Goal: Task Accomplishment & Management: Manage account settings

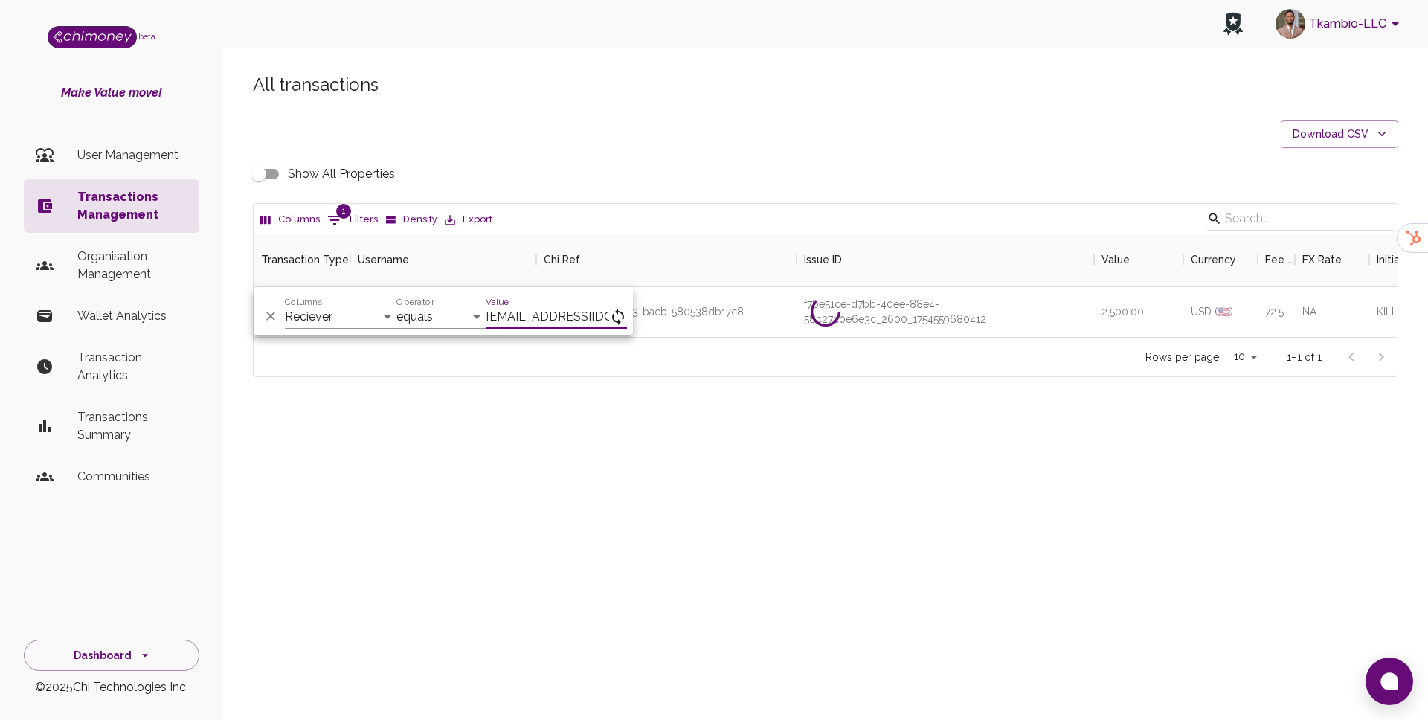
select select "email"
select select "equals"
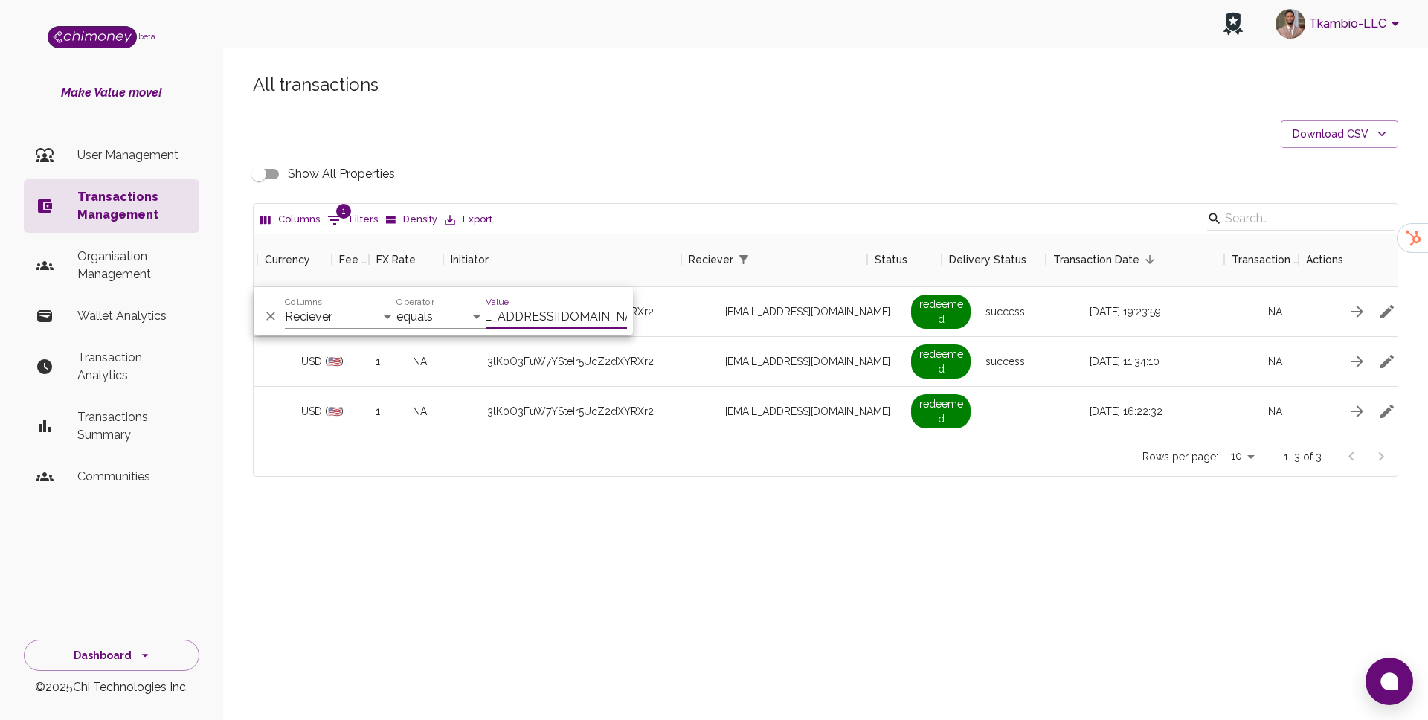
scroll to position [0, 939]
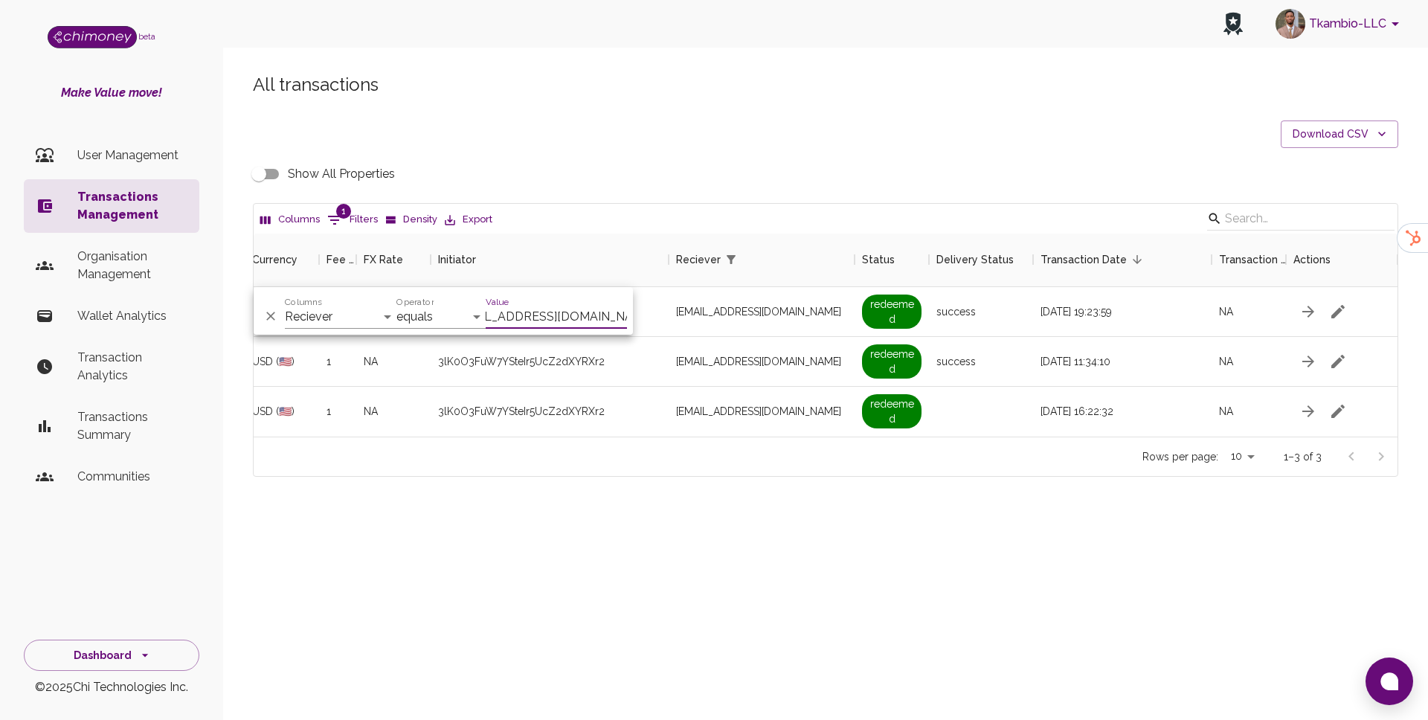
type input "[EMAIL_ADDRESS][DOMAIN_NAME]"
click at [494, 535] on div "All transactions Download CSV Show All Properties Columns 1 Filters Density Exp…" at bounding box center [825, 300] width 1205 height 526
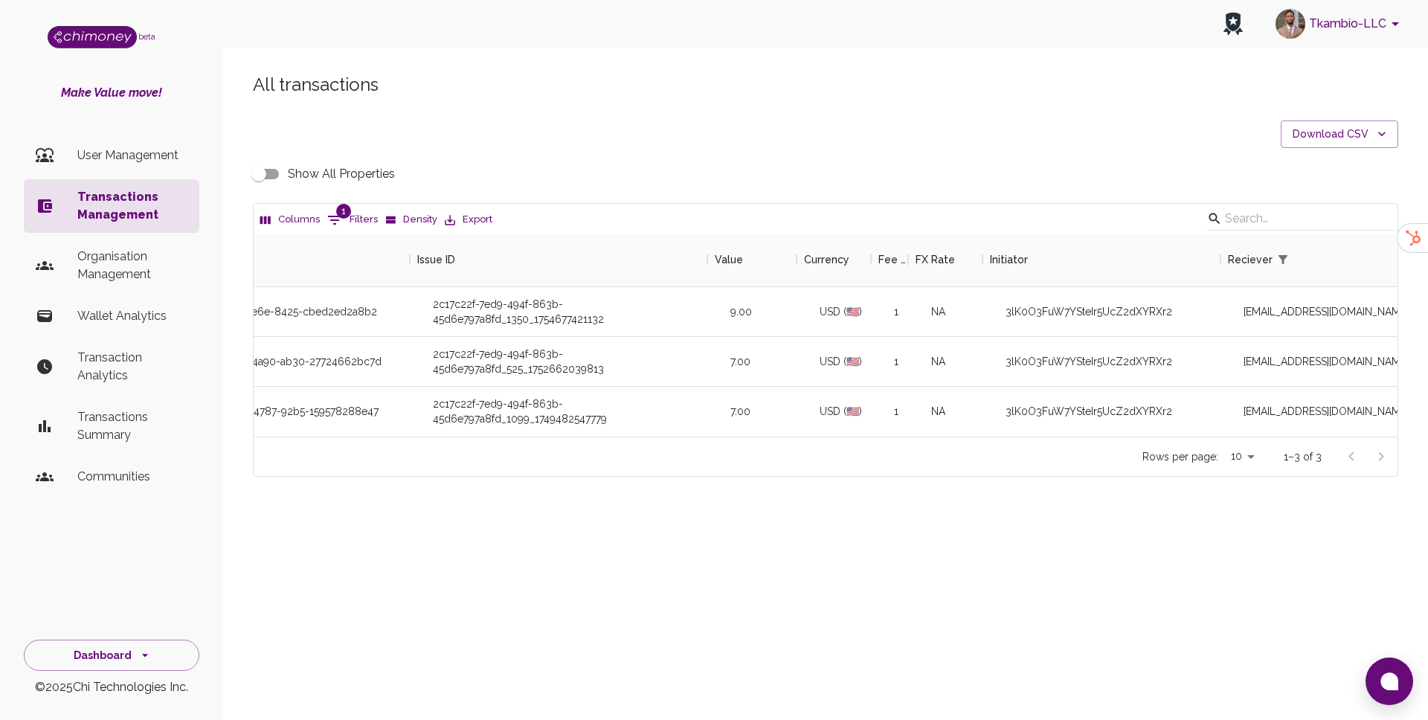
scroll to position [0, 387]
click at [254, 189] on div "All transactions Download CSV Show All Properties Columns 1 Filters Density Exp…" at bounding box center [825, 275] width 1181 height 404
click at [263, 173] on input "Show All Properties" at bounding box center [258, 174] width 85 height 28
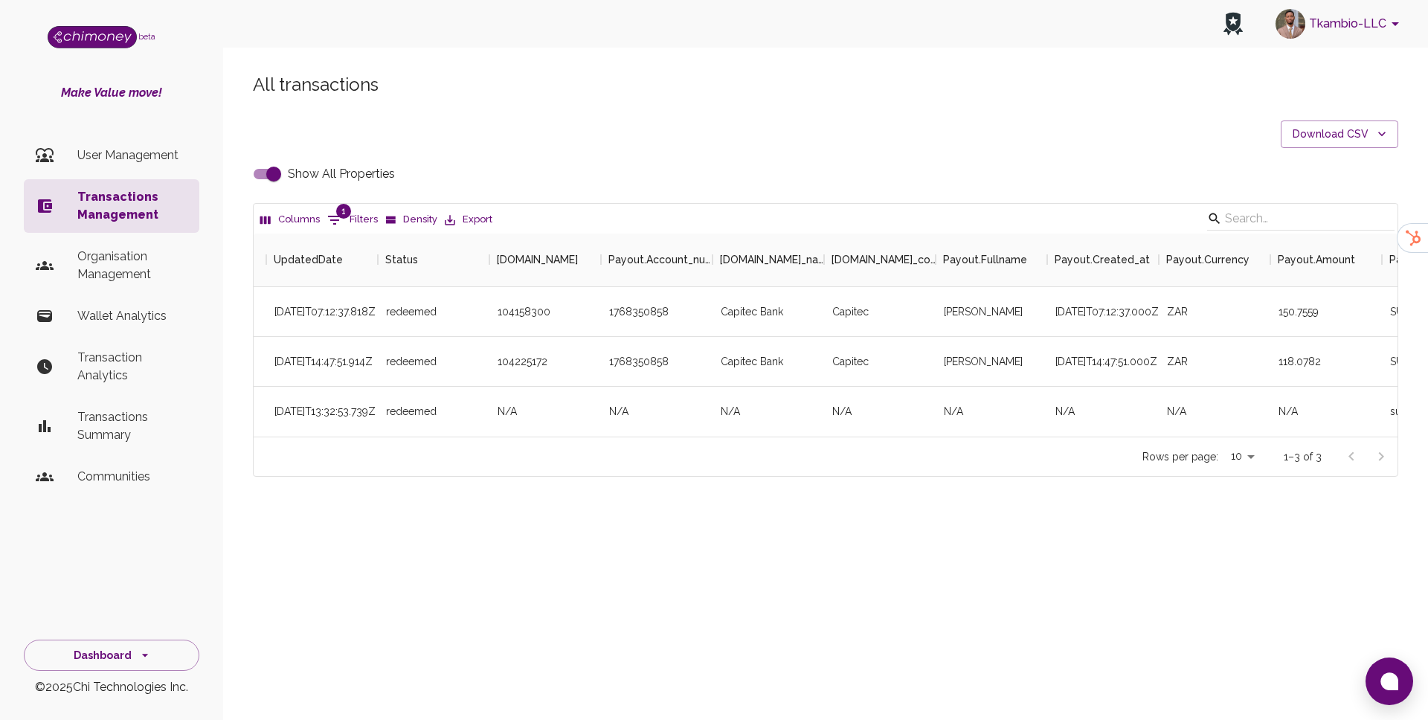
scroll to position [0, 3448]
click at [281, 177] on input "Show All Properties" at bounding box center [273, 174] width 85 height 28
checkbox input "false"
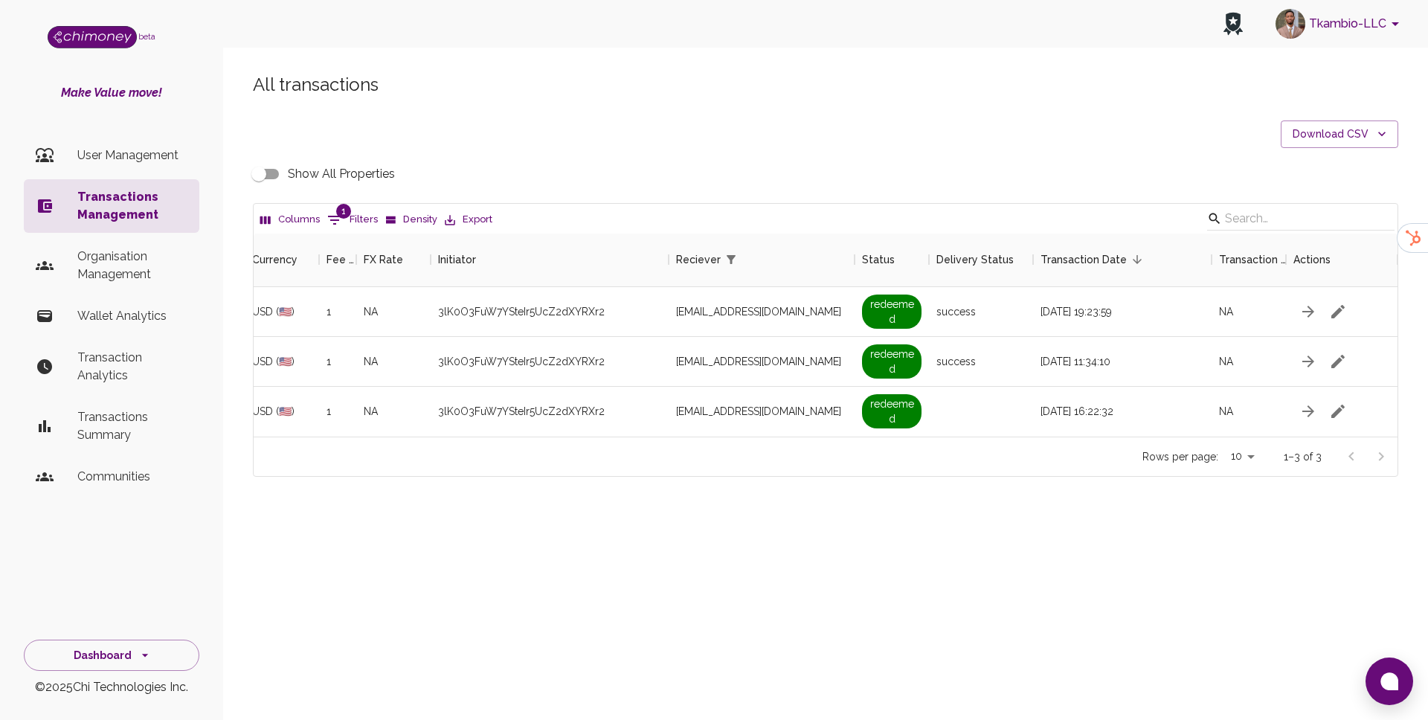
scroll to position [0, 939]
click at [348, 211] on span "1" at bounding box center [343, 211] width 15 height 15
select select "email"
select select "equals"
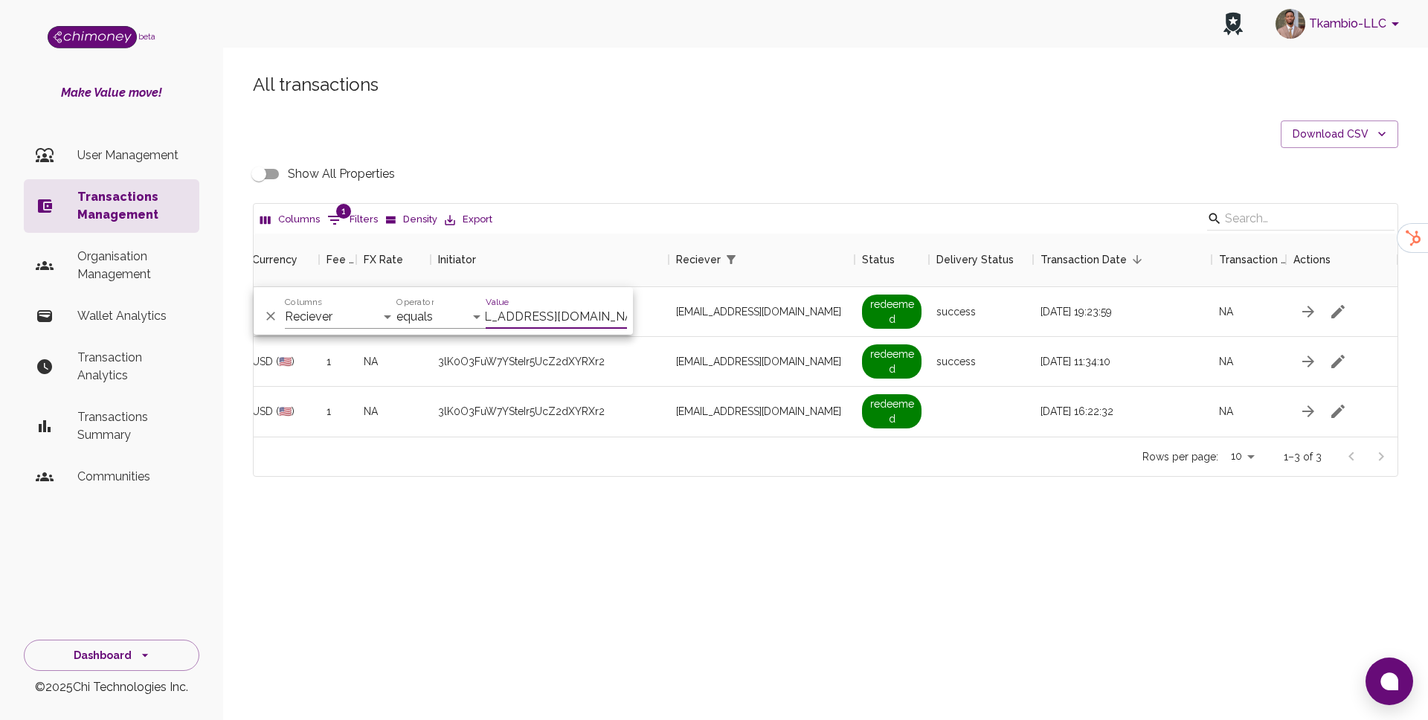
click at [329, 303] on div "Columns Transaction Type Username Chi Ref Issue ID Value Amount Currency Fee ($…" at bounding box center [341, 311] width 112 height 36
click at [326, 309] on select "Transaction Type Username Chi Ref Issue ID Value Amount Currency Fee ($) FX Rat…" at bounding box center [341, 317] width 112 height 24
select select "chiRef"
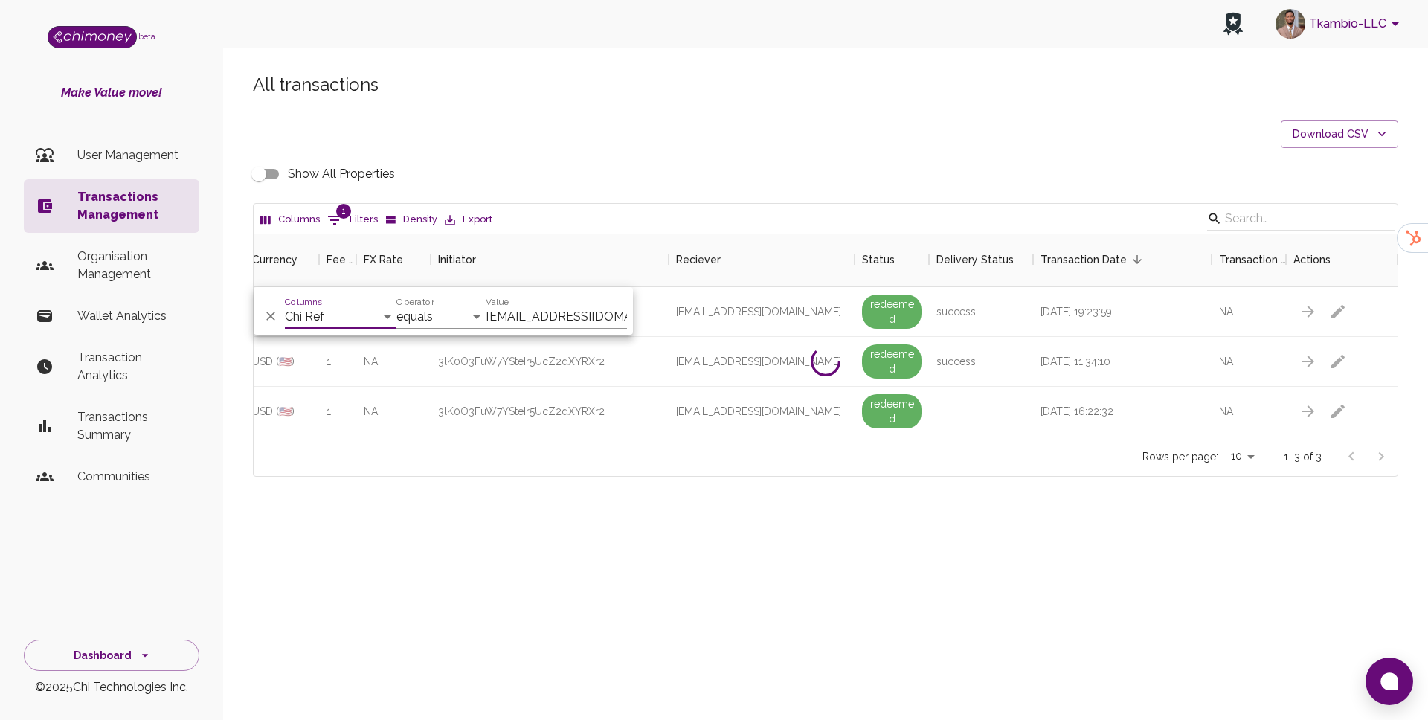
click at [539, 316] on input "[EMAIL_ADDRESS][DOMAIN_NAME]" at bounding box center [556, 317] width 141 height 24
paste input "e2d8f888-d8d5-4bb9-9d2b-81be1791653d"
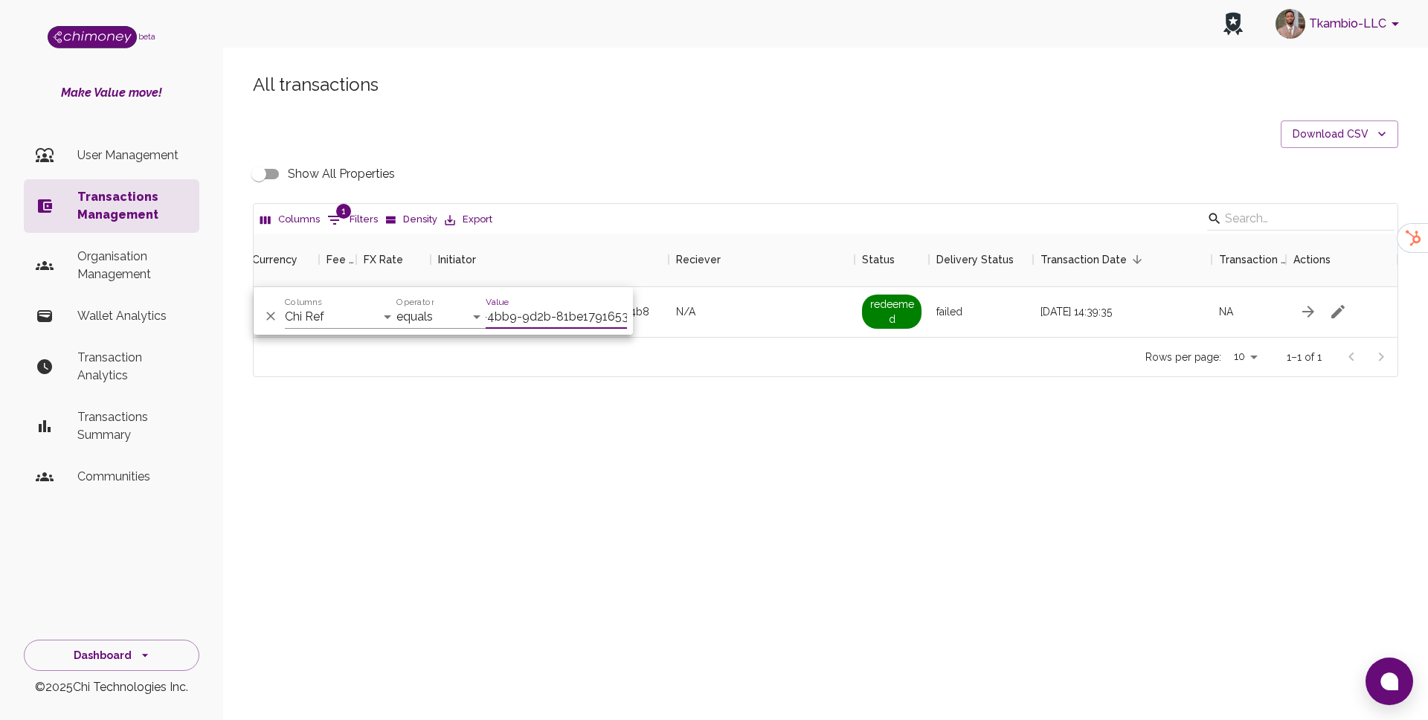
scroll to position [103, 1144]
type input "e2d8f888-d8d5-4bb9-9d2b-81be1791653d"
click at [702, 176] on div "Show All Properties" at bounding box center [825, 174] width 1145 height 28
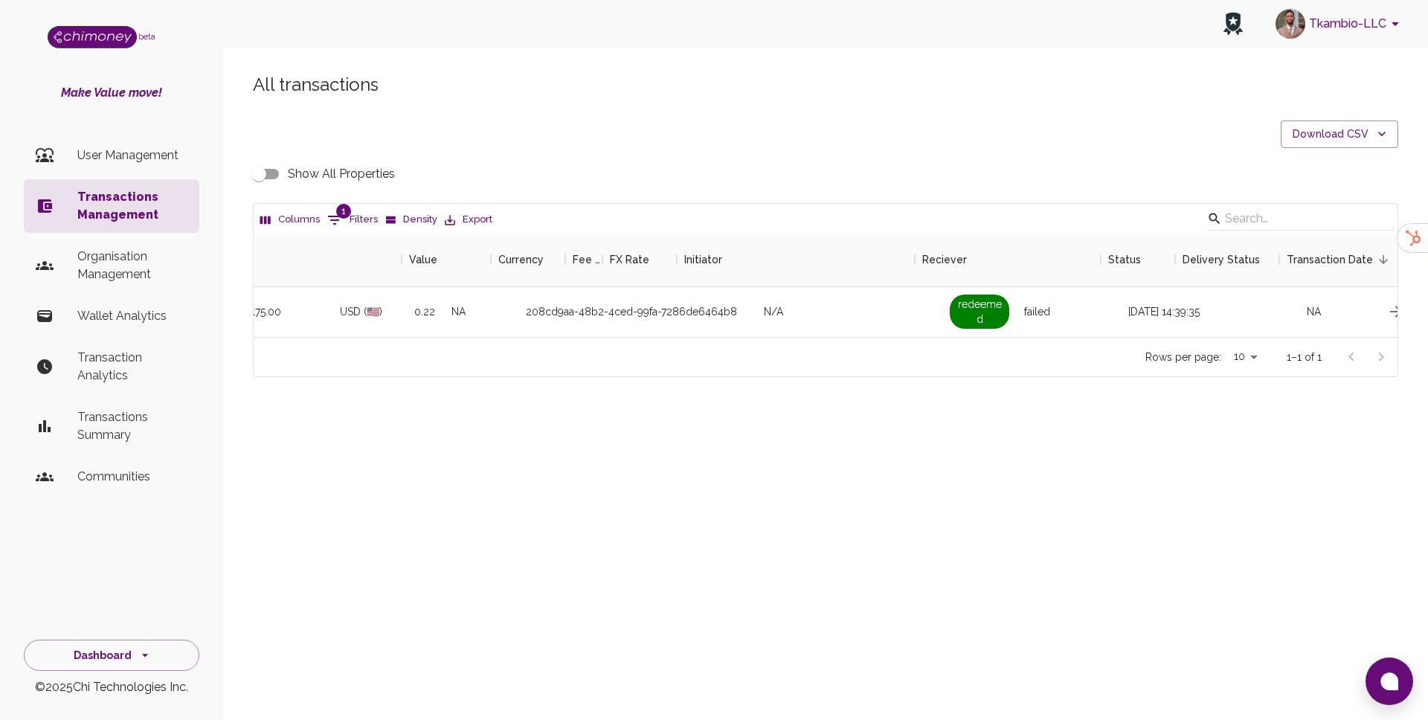
scroll to position [0, 939]
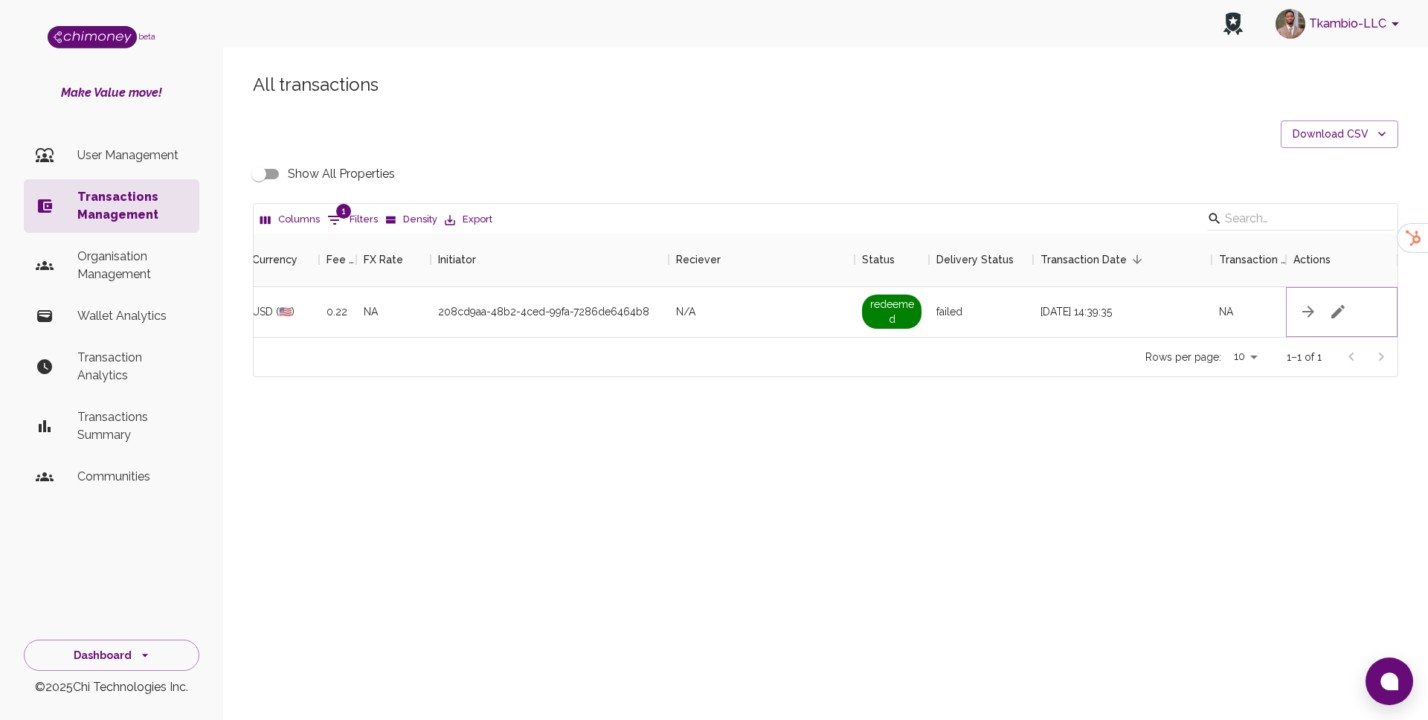
click at [1339, 311] on icon "button" at bounding box center [1337, 311] width 13 height 13
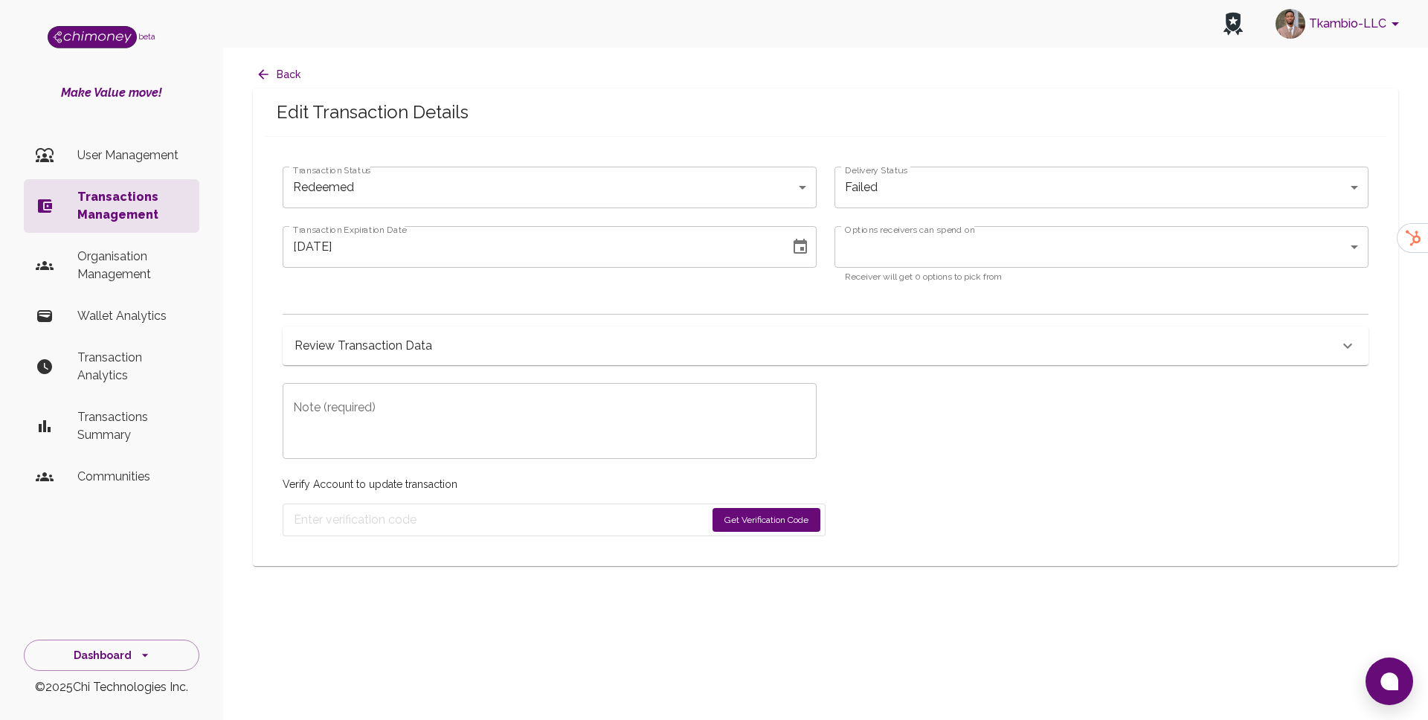
click at [694, 181] on body "Tkambio-LLC beta Make Value move! User Management Transactions Management Organ…" at bounding box center [714, 360] width 1428 height 720
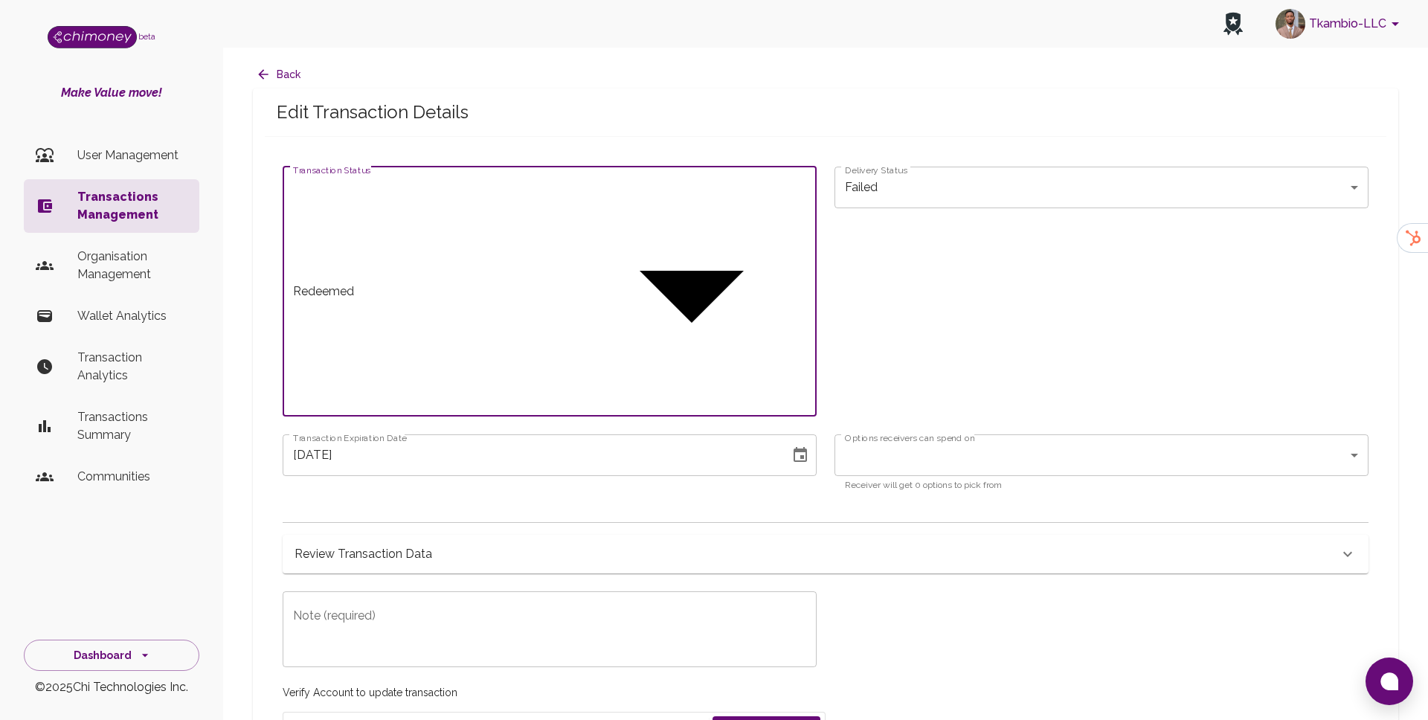
type input "paid"
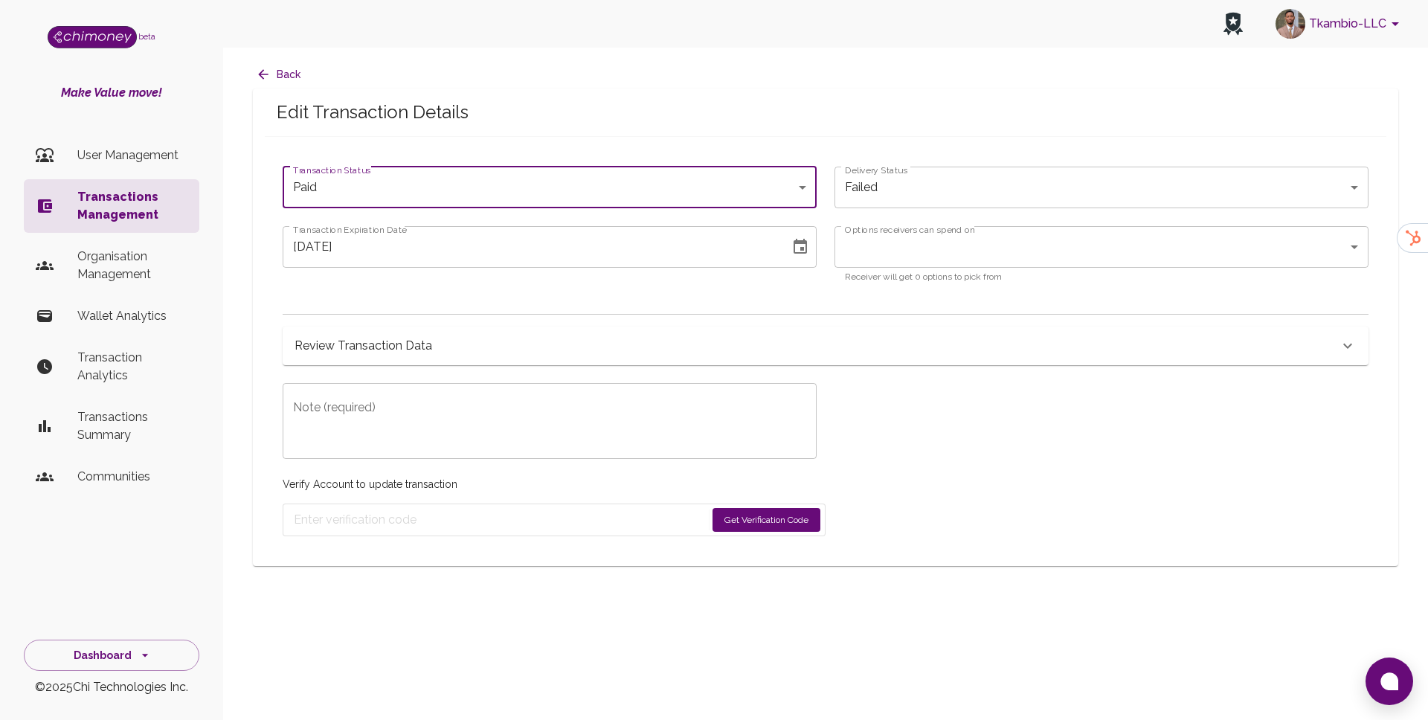
click at [798, 243] on icon "Choose date, selected date is Aug 22, 2025" at bounding box center [800, 247] width 18 height 18
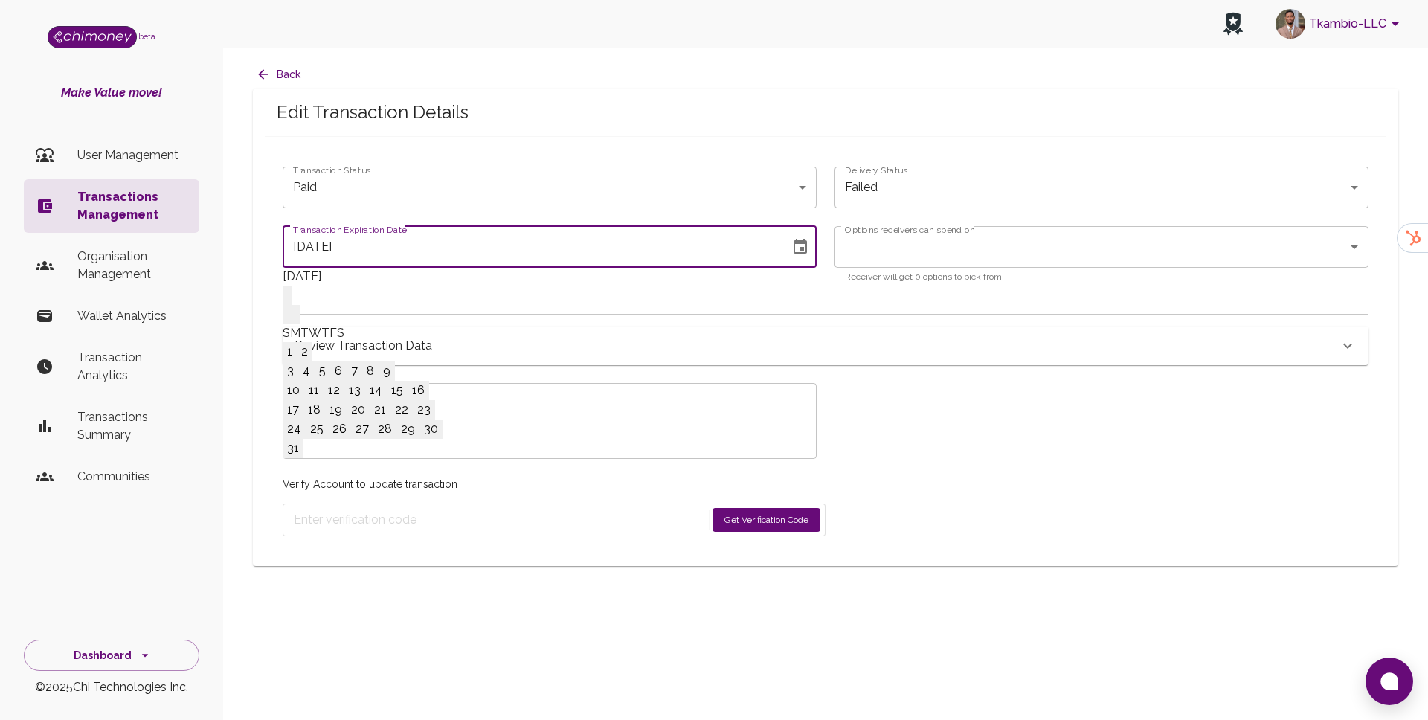
click at [303, 458] on button "31" at bounding box center [293, 448] width 21 height 19
type input "[DATE]"
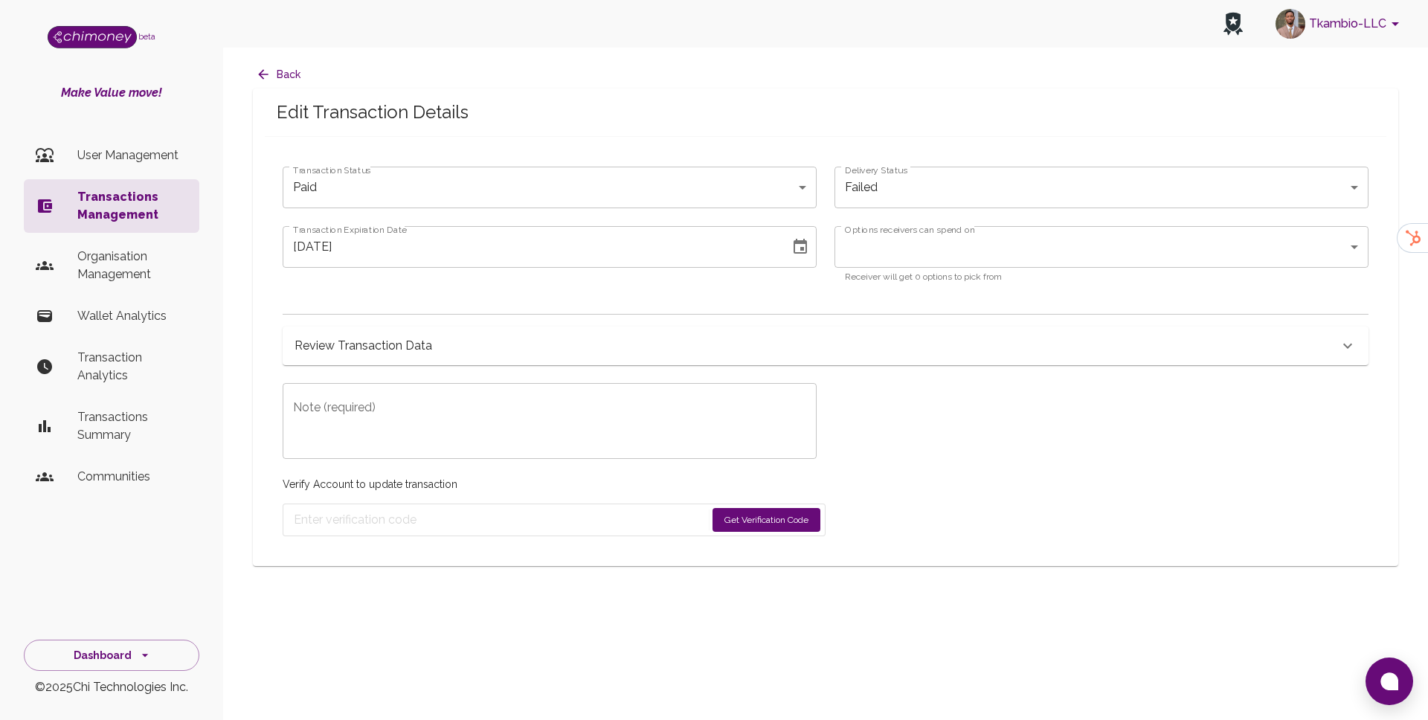
click at [747, 521] on button "Get Verification Code" at bounding box center [766, 520] width 108 height 24
click at [899, 275] on p "Receiver will get 0 options to pick from" at bounding box center [1101, 277] width 513 height 15
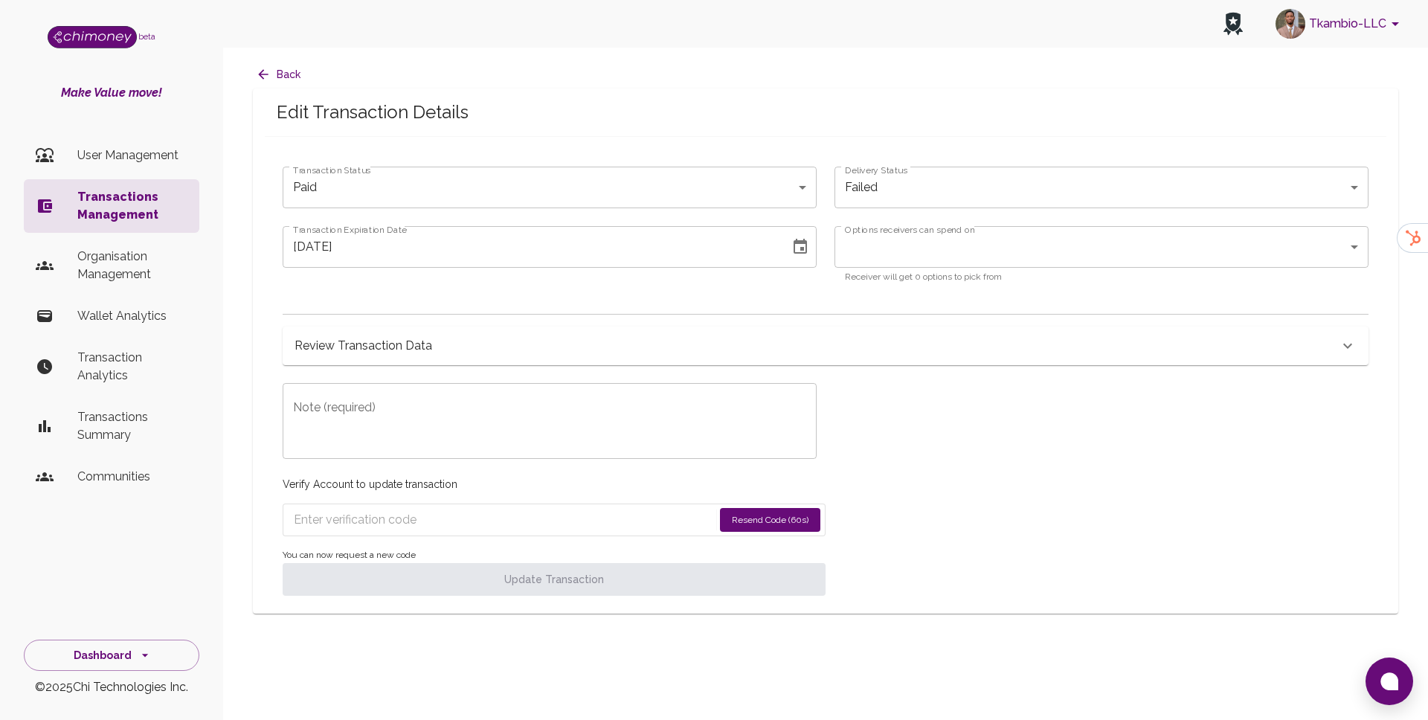
click at [522, 423] on textarea "Note (required)" at bounding box center [549, 421] width 513 height 51
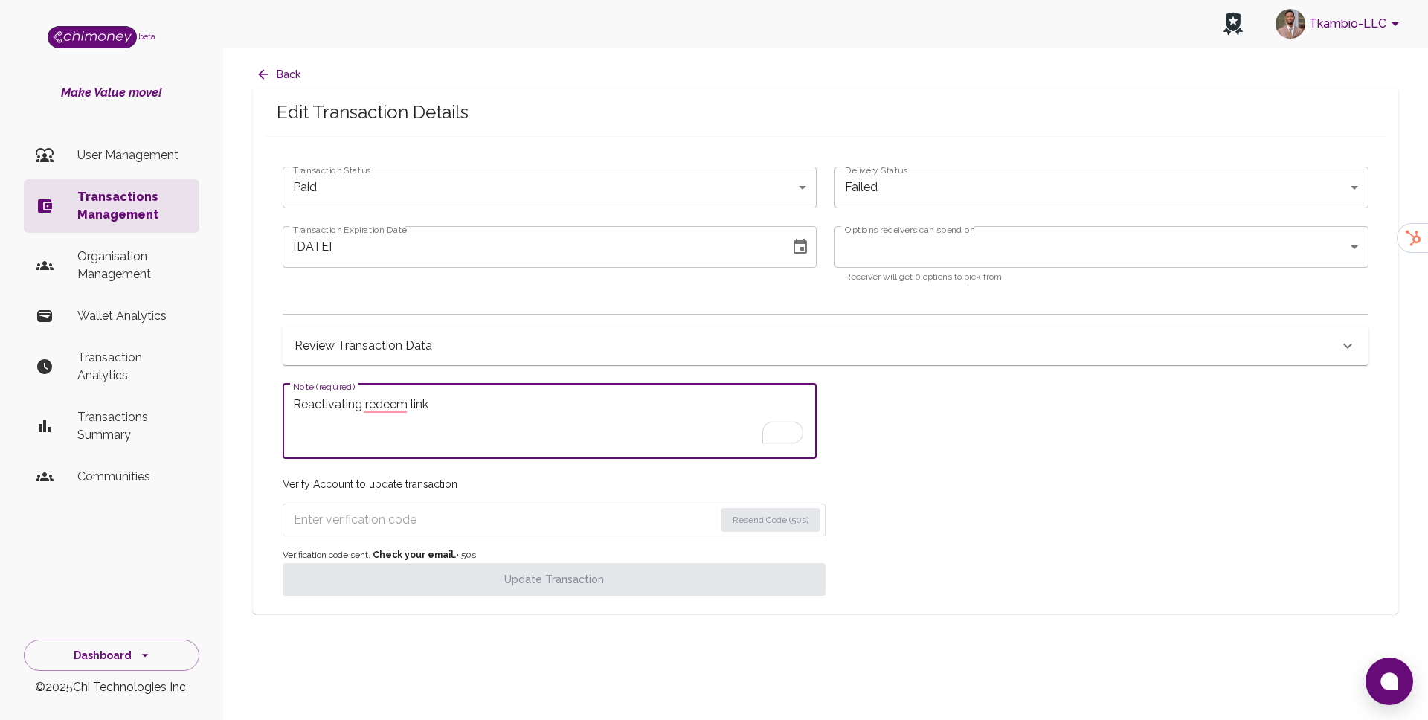
type textarea "Reactivating redeem link"
click at [349, 521] on input "Enter verification code" at bounding box center [504, 520] width 421 height 24
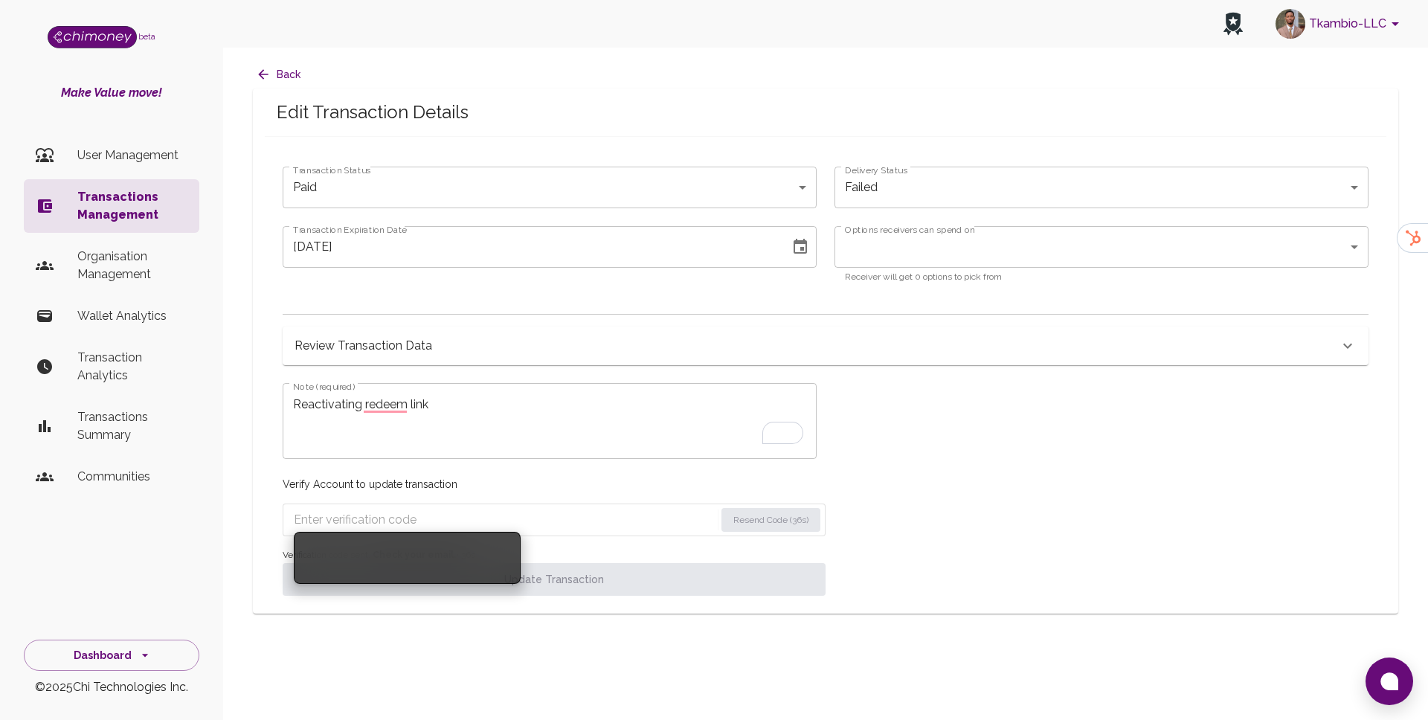
paste input "5245"
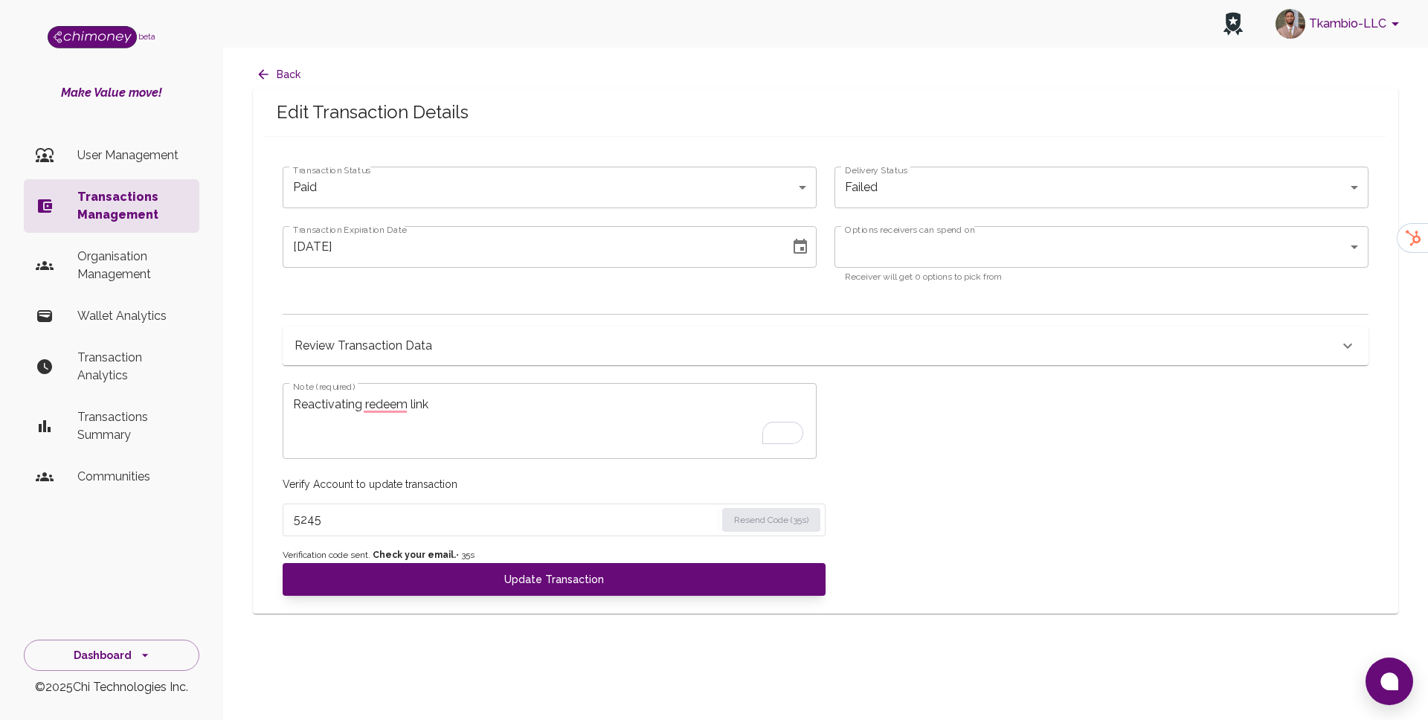
type input "5245"
click at [334, 558] on span "Verification code sent. Check your email. • 35 s" at bounding box center [554, 555] width 543 height 15
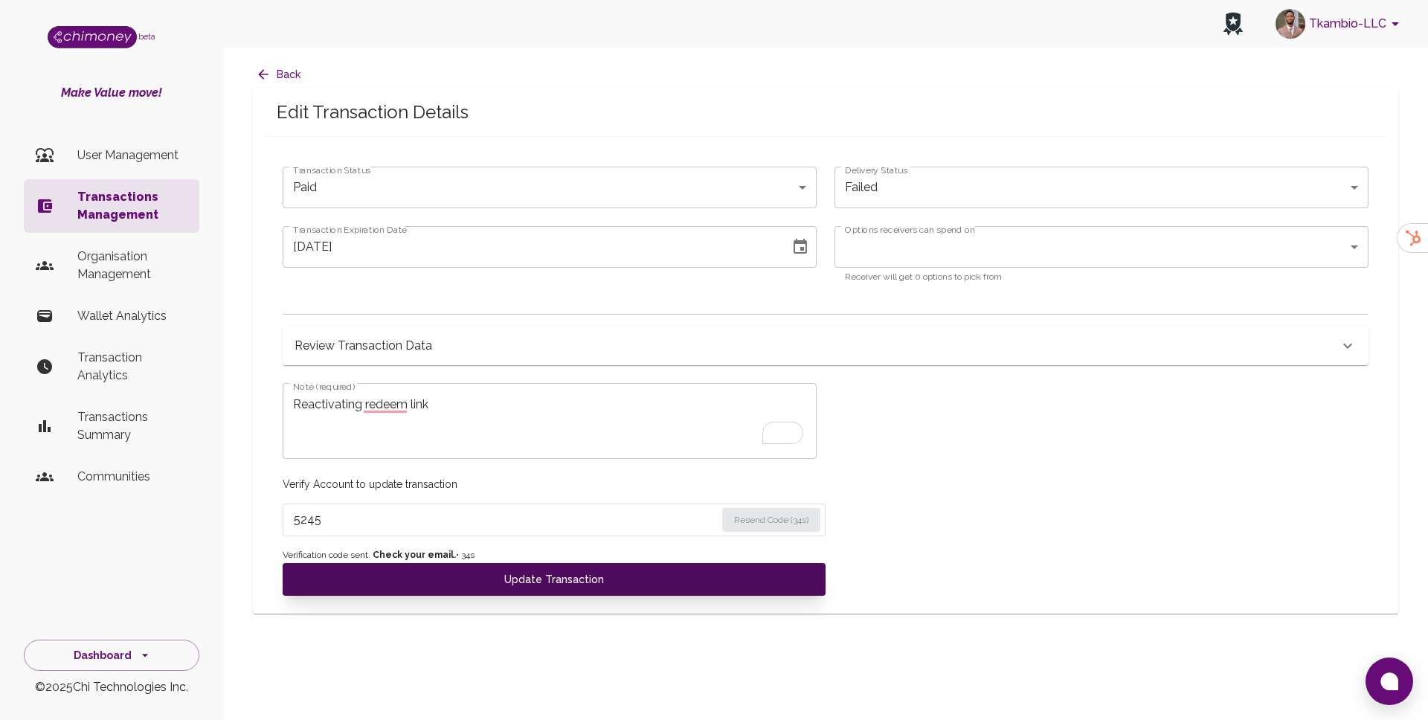
click at [335, 573] on button "Update Transaction" at bounding box center [554, 579] width 543 height 33
type input "redeemed"
type input "[DATE]"
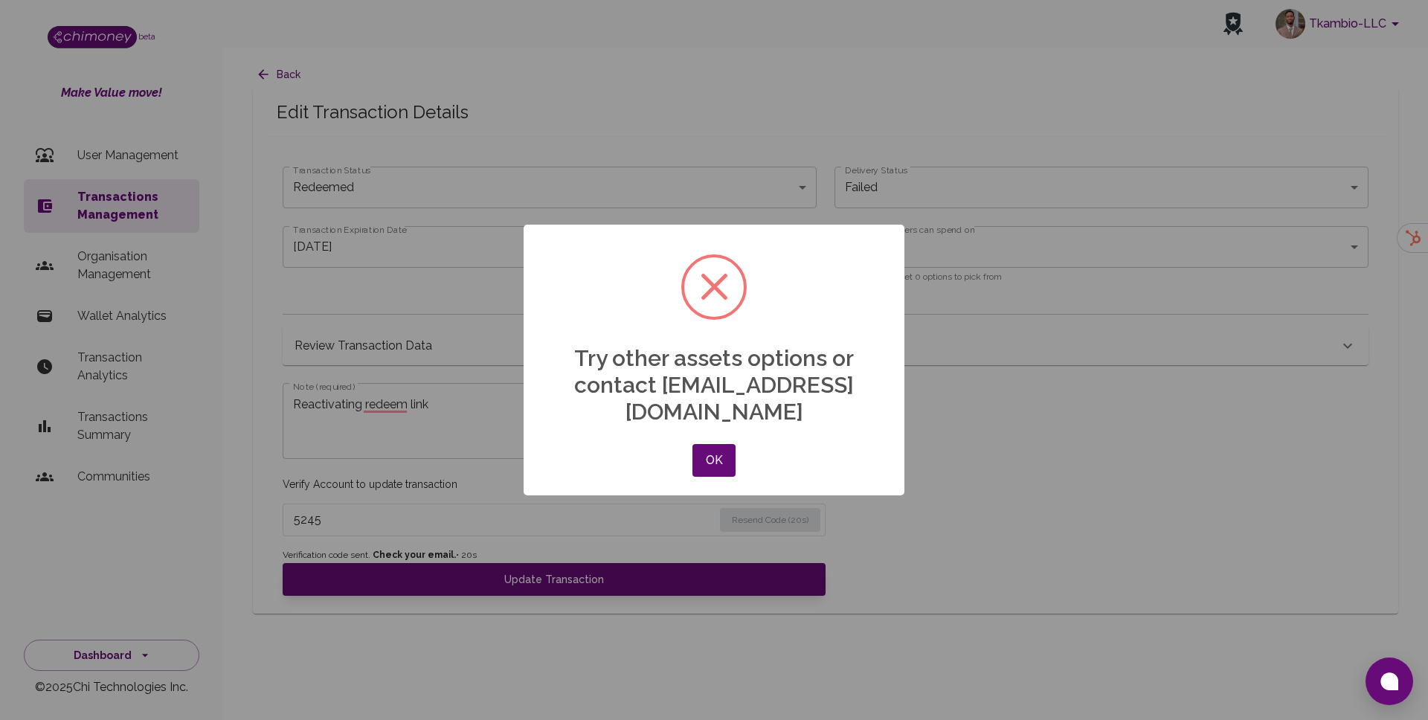
click at [738, 424] on div "× Try other assets options or contact [EMAIL_ADDRESS][DOMAIN_NAME] OK No Cancel" at bounding box center [714, 360] width 381 height 271
click at [727, 444] on button "OK" at bounding box center [713, 460] width 43 height 33
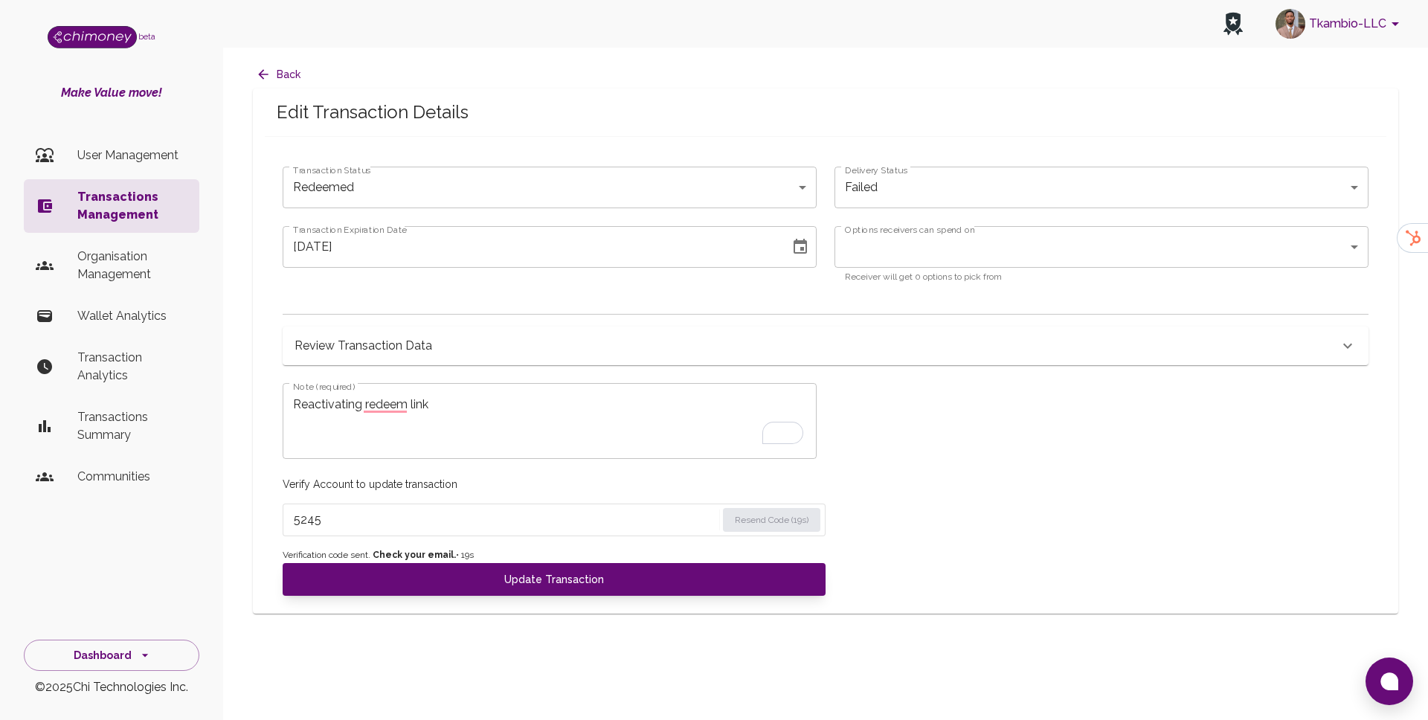
click at [924, 268] on div "Options receivers can spend on ​ Options receivers can spend on Receiver will g…" at bounding box center [1101, 255] width 534 height 59
click at [924, 245] on body "Tkambio-LLC beta Make Value move! User Management Transactions Management Organ…" at bounding box center [714, 360] width 1428 height 720
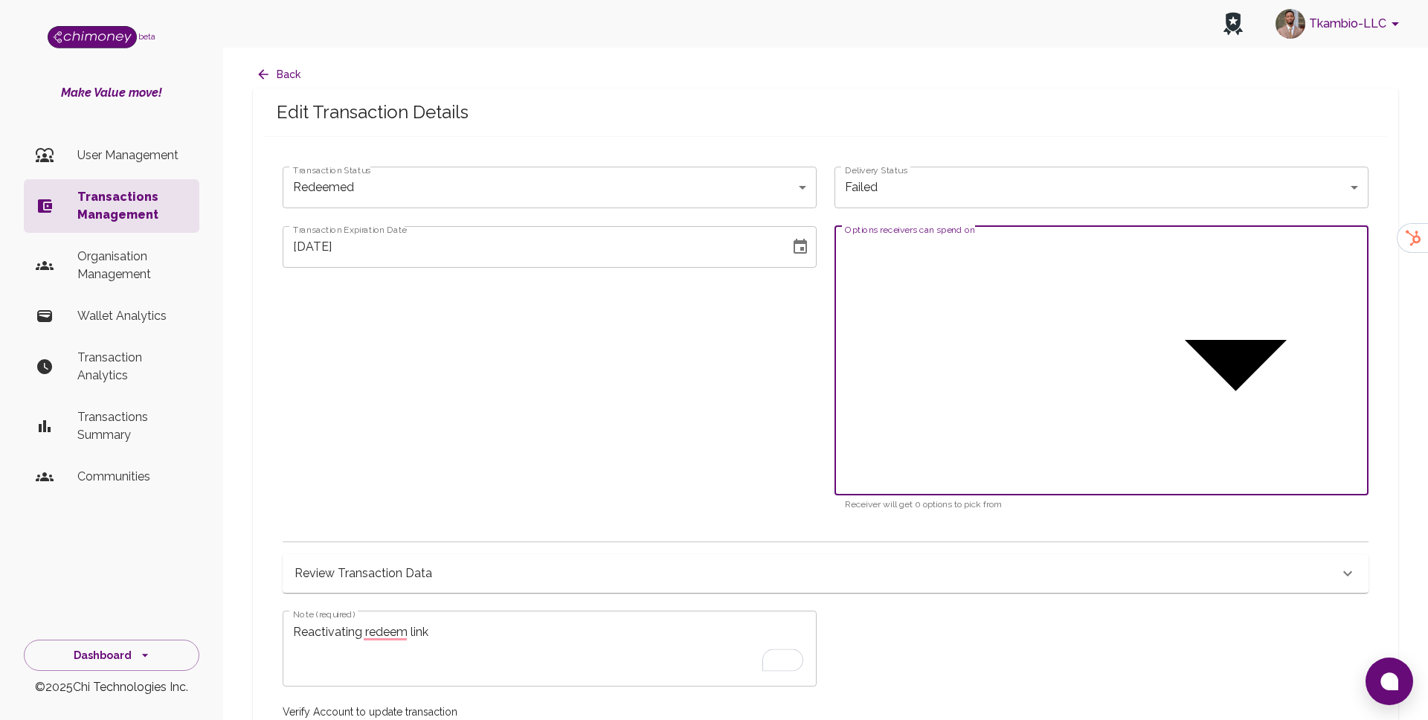
type input "Third Party"
click at [723, 390] on div at bounding box center [714, 360] width 1428 height 720
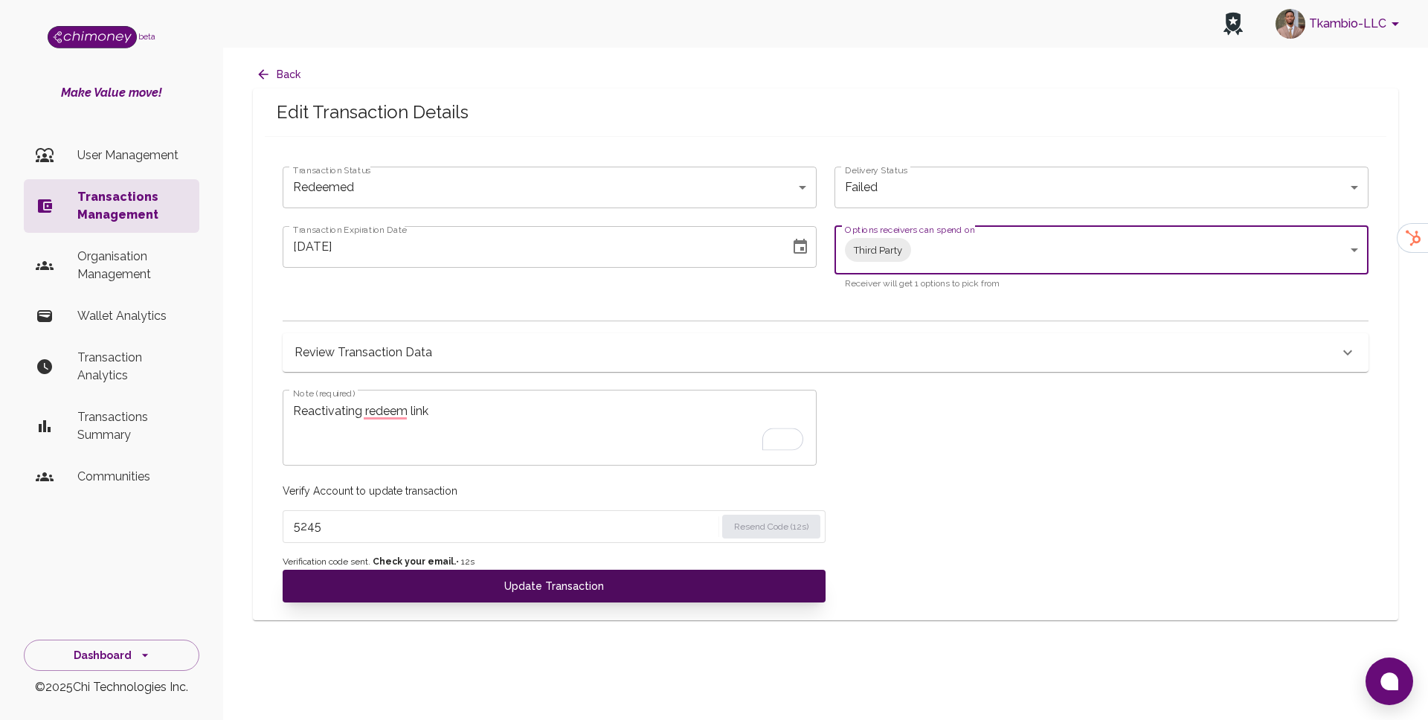
click at [619, 596] on button "Update Transaction" at bounding box center [554, 586] width 543 height 33
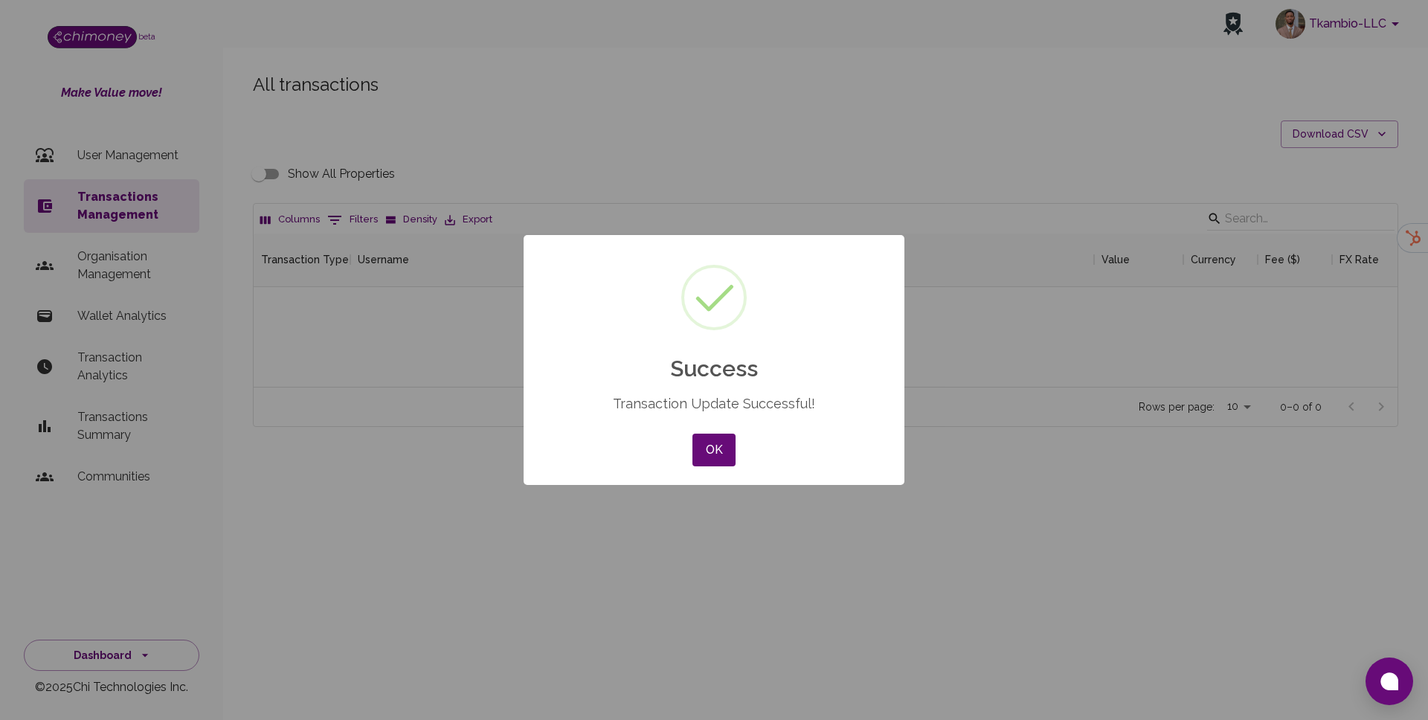
scroll to position [153, 1144]
click at [704, 438] on button "OK" at bounding box center [713, 450] width 43 height 33
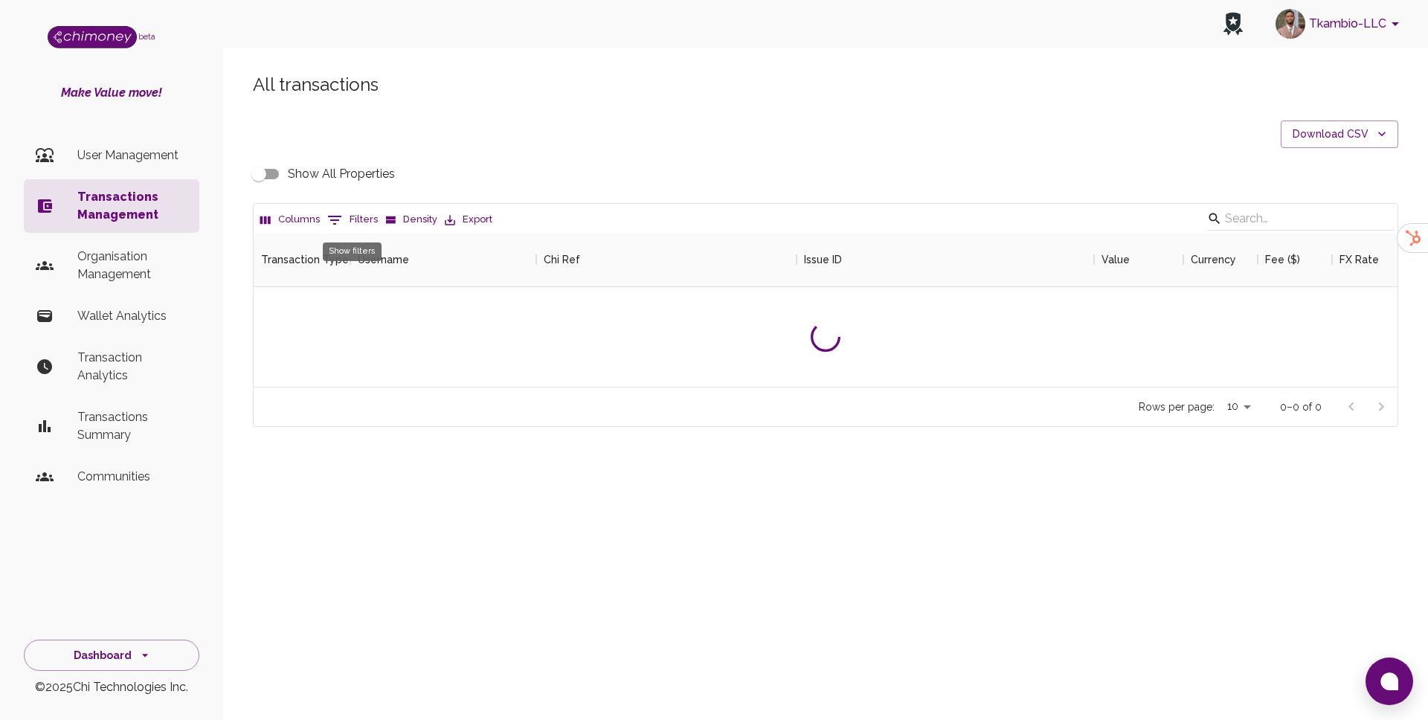
click at [343, 229] on button "0 Filters" at bounding box center [352, 220] width 58 height 24
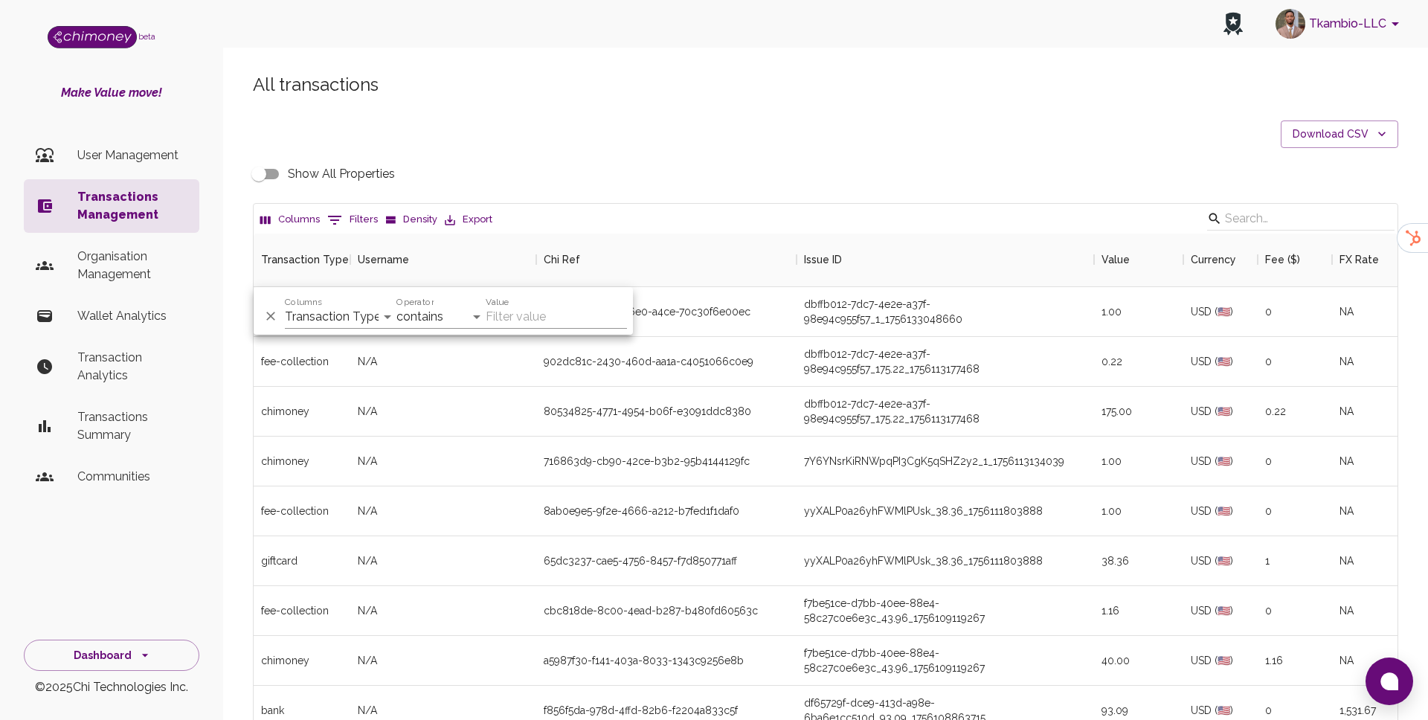
scroll to position [552, 1144]
click at [325, 315] on select "Transaction Type Username Chi Ref Issue ID Value Amount Currency Fee ($) FX Rat…" at bounding box center [341, 317] width 112 height 24
select select "chiRef"
click at [425, 327] on select "contains equals starts with ends with is empty is not empty is any of" at bounding box center [440, 317] width 89 height 24
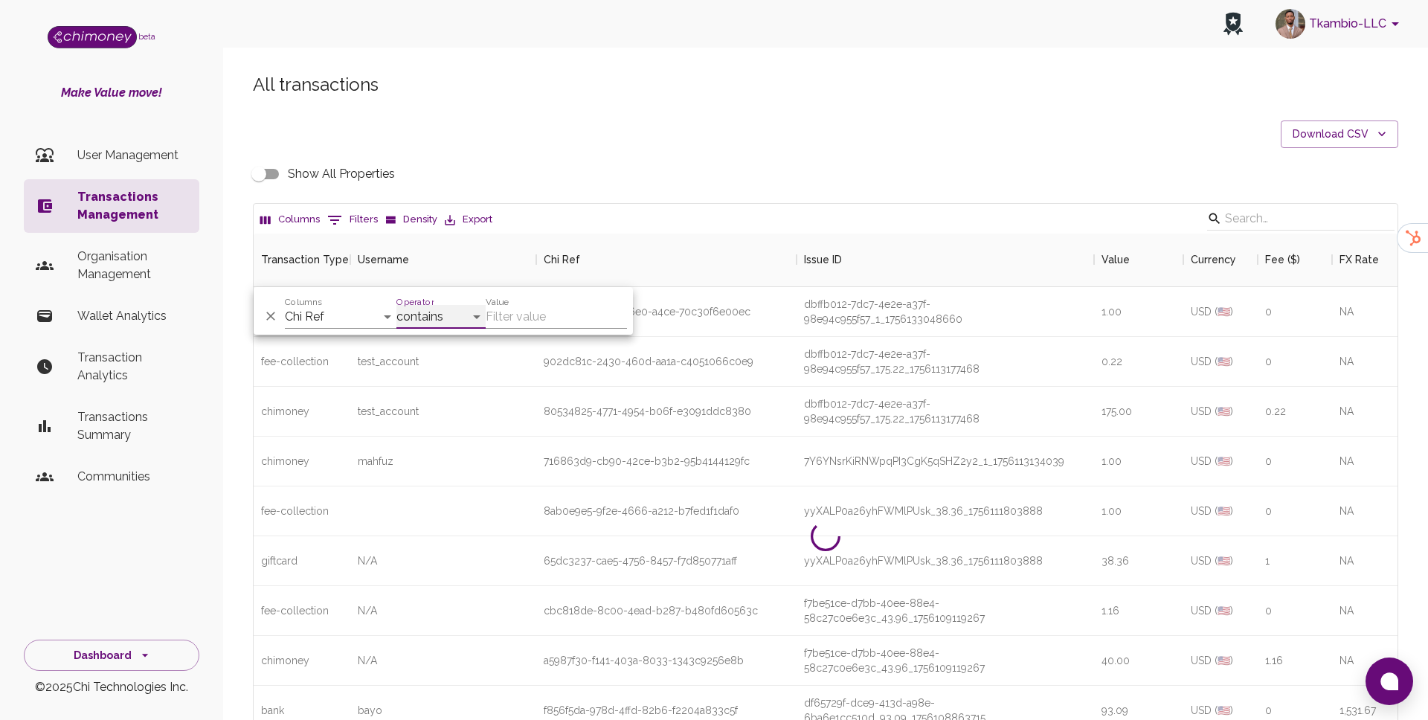
select select "equals"
click at [509, 329] on div "And Or Columns Transaction Type Username Chi Ref Issue ID Value Amount Currency…" at bounding box center [443, 311] width 379 height 48
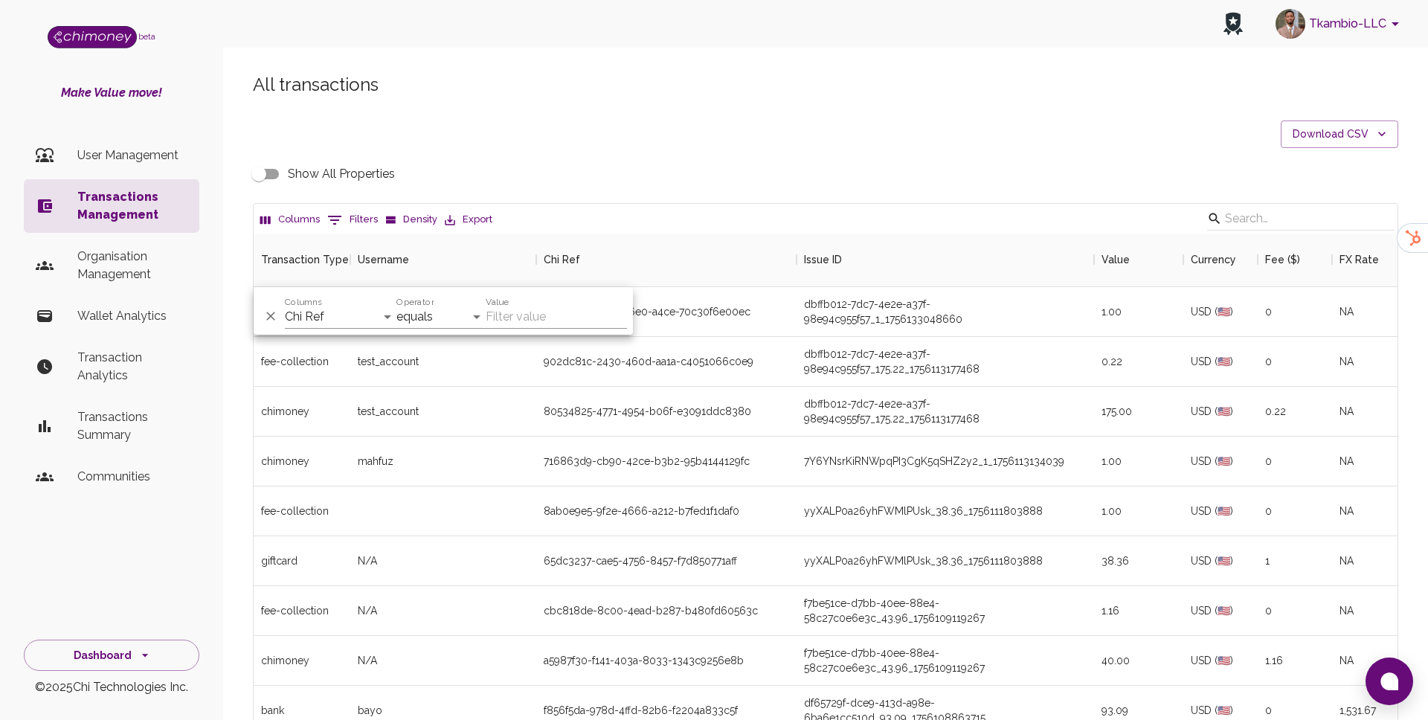
click at [521, 316] on input "Value" at bounding box center [556, 317] width 141 height 24
paste input "80534825-4771-4954-b06f-e3091ddc8380"
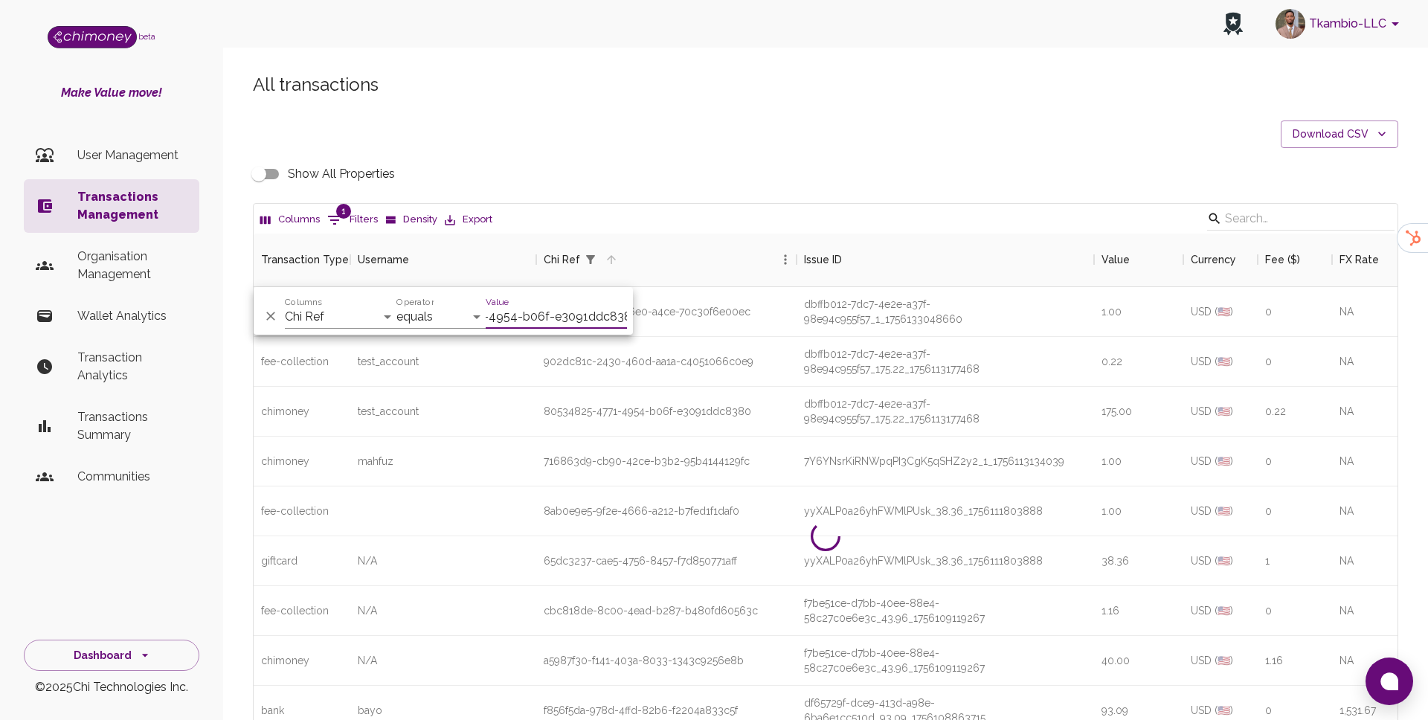
scroll to position [103, 1144]
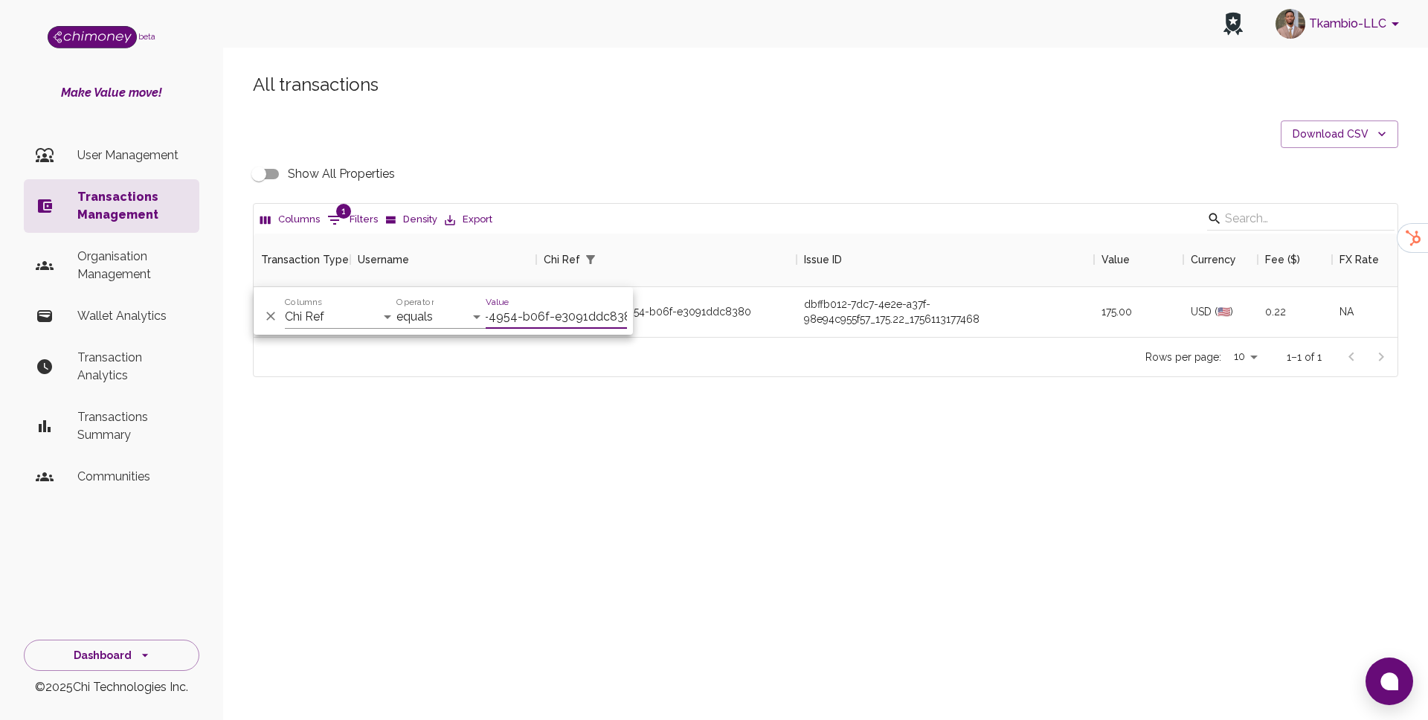
type input "80534825-4771-4954-b06f-e3091ddc8380"
click at [779, 443] on div "All transactions Download CSV Show All Properties Columns 1 Filters Density Exp…" at bounding box center [825, 250] width 1205 height 426
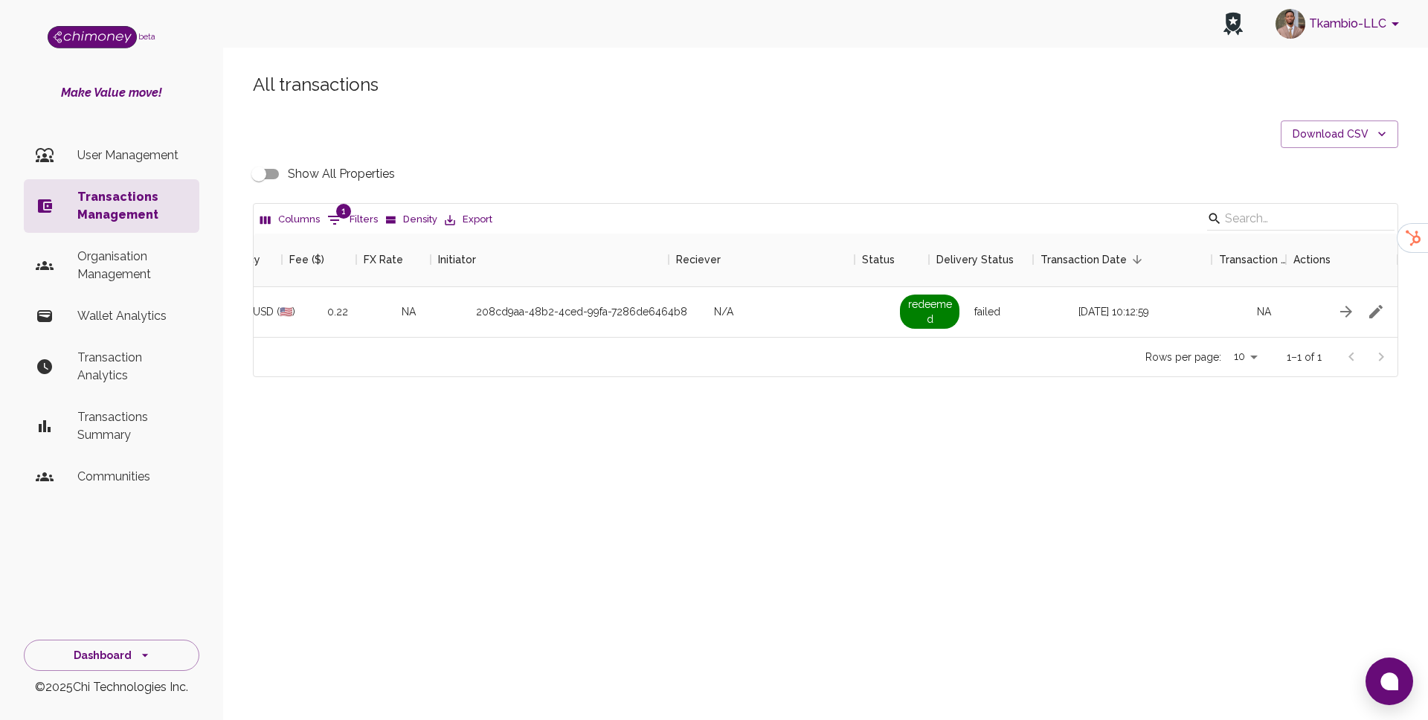
scroll to position [0, 976]
click at [1336, 318] on icon "button" at bounding box center [1338, 312] width 18 height 18
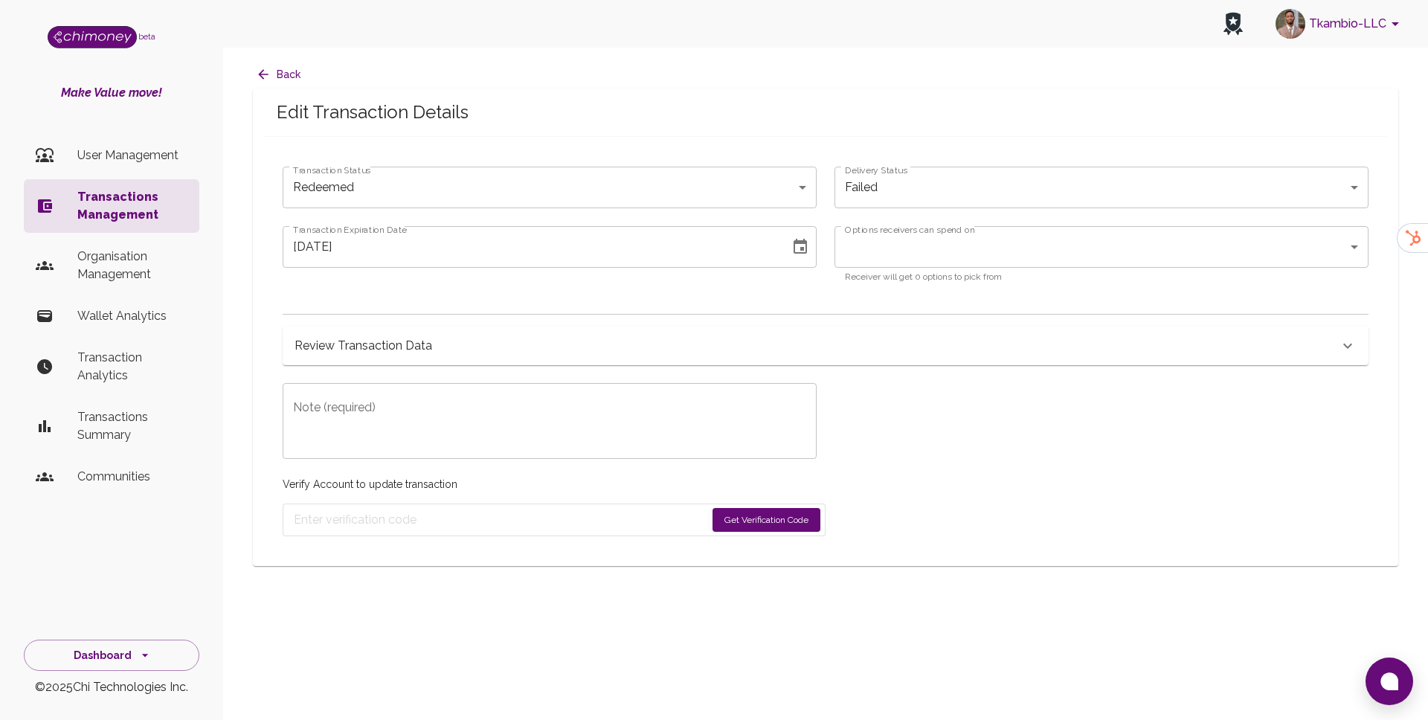
click at [1025, 265] on div "​ Options receivers can spend on" at bounding box center [1101, 247] width 534 height 42
click at [996, 265] on div "​ Options receivers can spend on" at bounding box center [1101, 247] width 534 height 42
click at [988, 259] on div "​ Options receivers can spend on" at bounding box center [1101, 247] width 534 height 42
click at [980, 240] on body "Tkambio-LLC beta Make Value move! User Management Transactions Management Organ…" at bounding box center [714, 360] width 1428 height 720
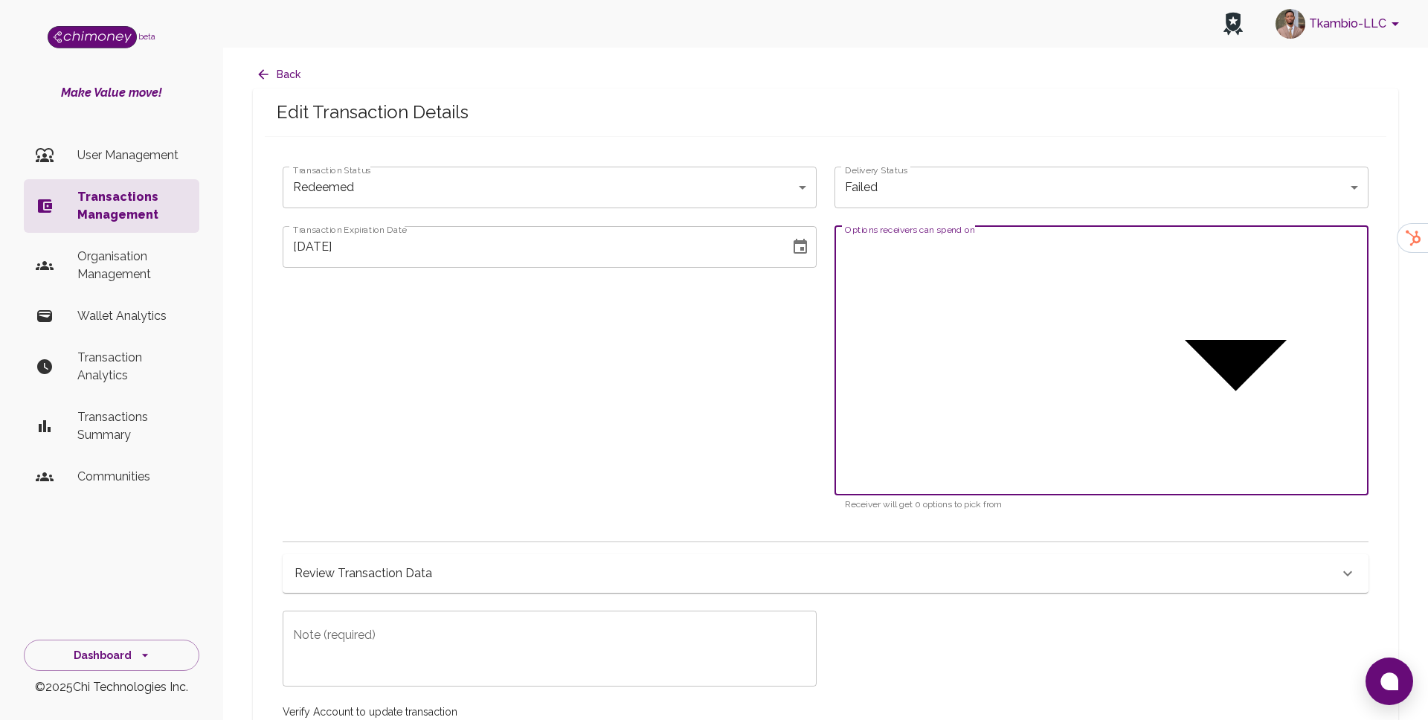
type input "Third Party"
click at [635, 291] on div at bounding box center [714, 360] width 1428 height 720
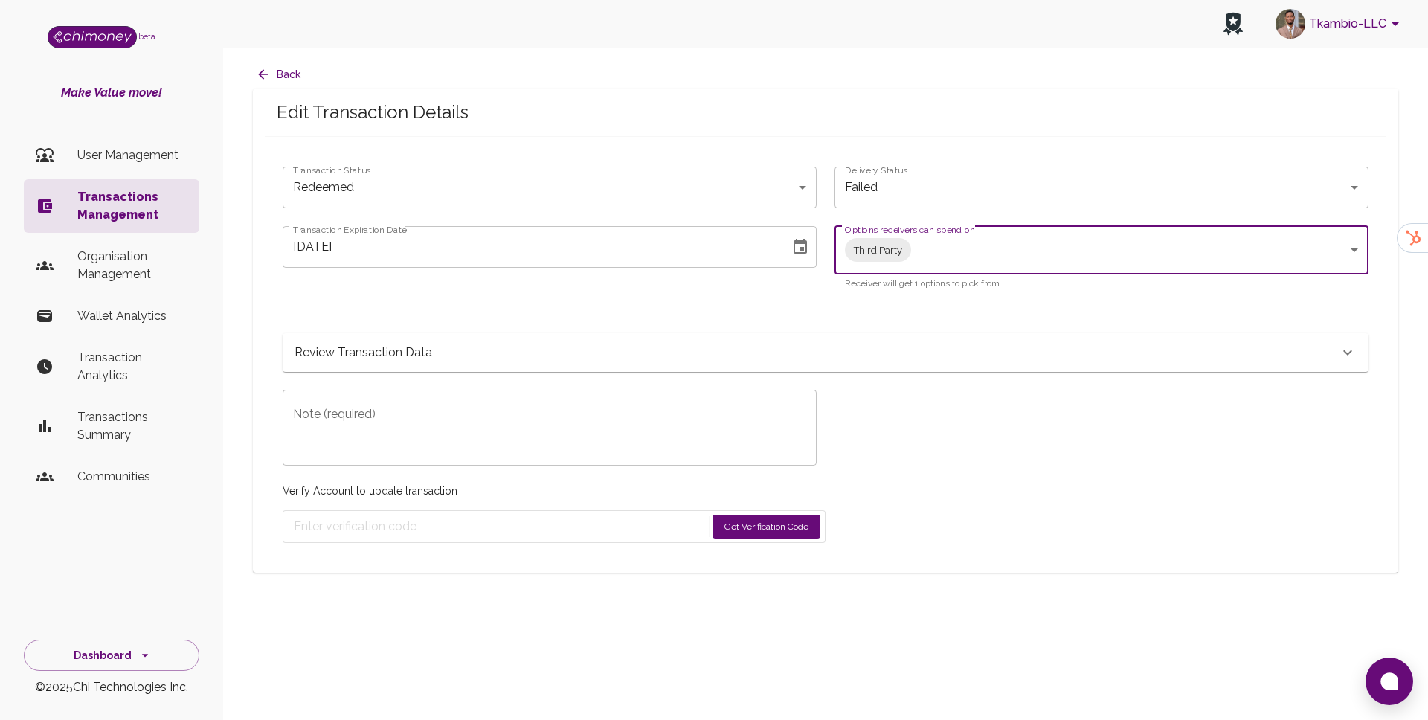
click at [796, 197] on body "Tkambio-LLC beta Make Value move! User Management Transactions Management Organ…" at bounding box center [714, 360] width 1428 height 720
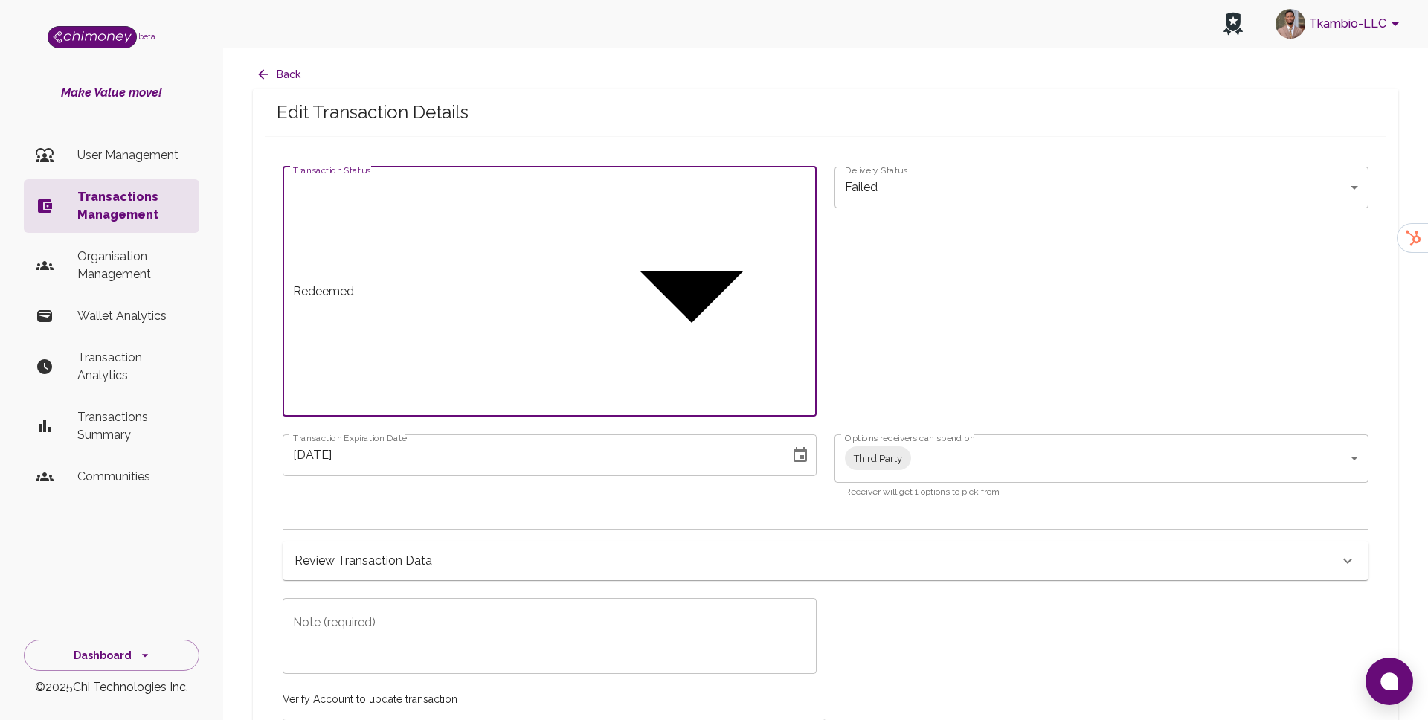
click at [796, 197] on div at bounding box center [714, 360] width 1428 height 720
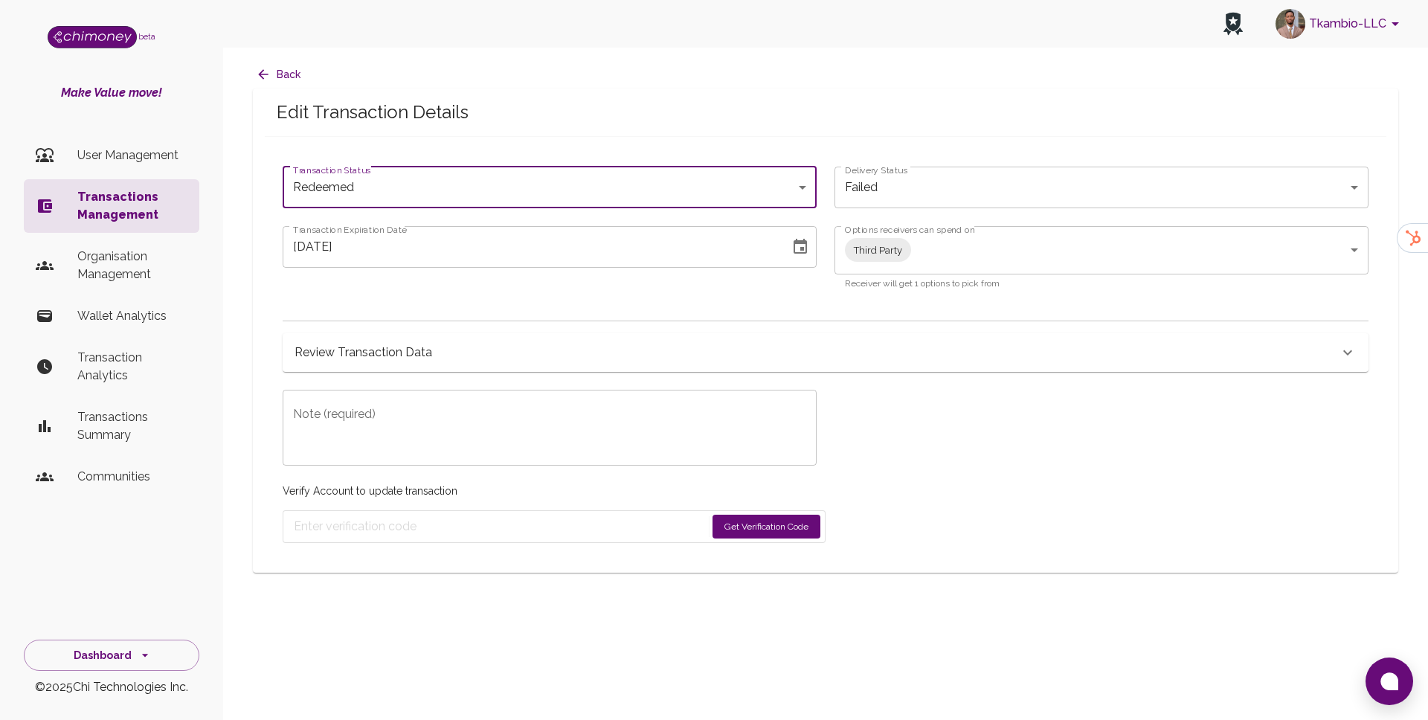
click at [796, 197] on body "Tkambio-LLC beta Make Value move! User Management Transactions Management Organ…" at bounding box center [714, 419] width 1428 height 839
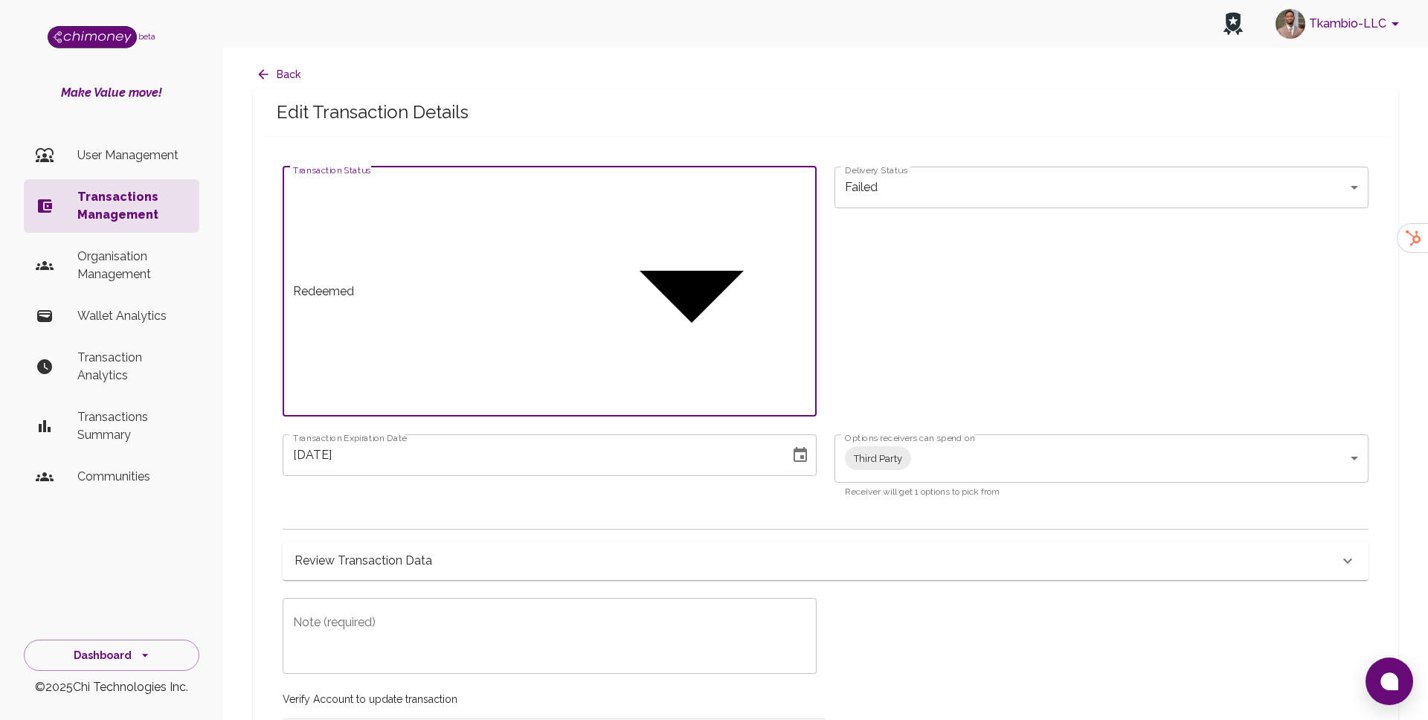
type input "paid"
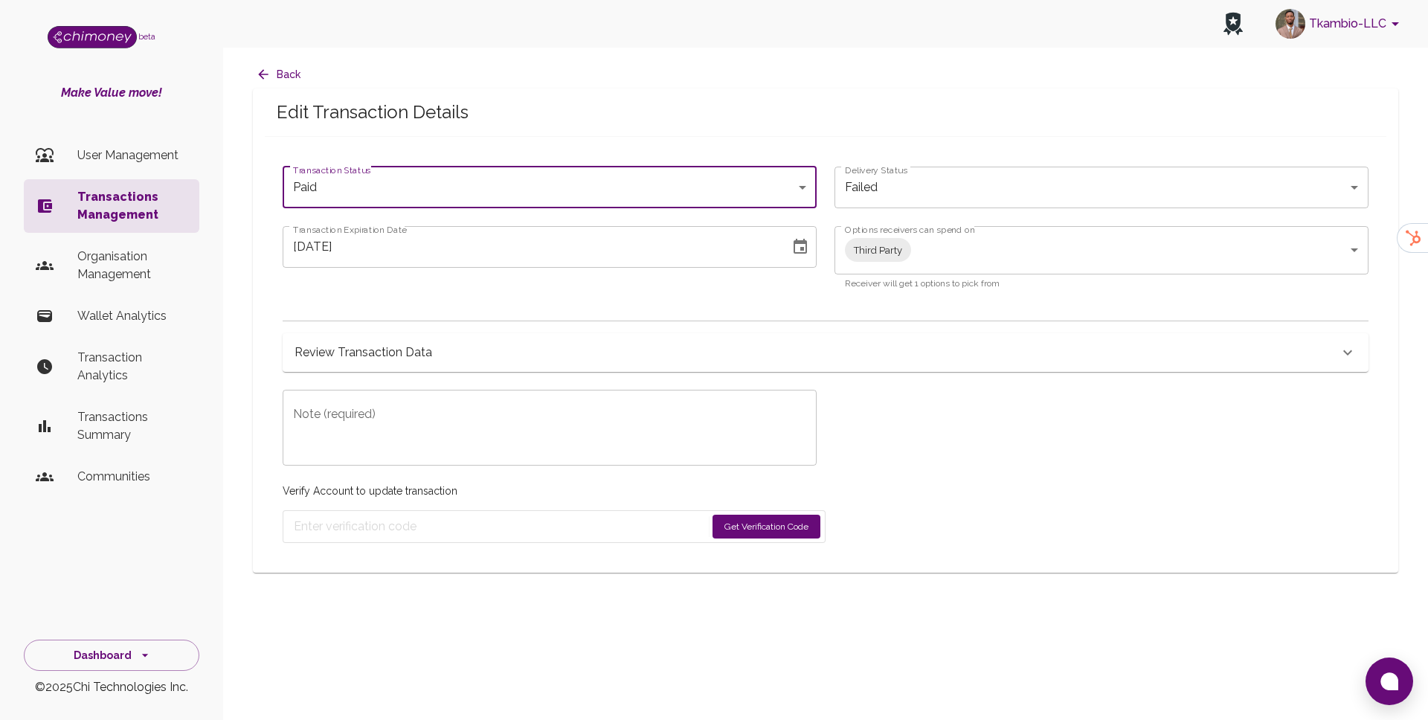
click at [804, 245] on icon "Choose date, selected date is Aug 25, 2025" at bounding box center [800, 247] width 18 height 18
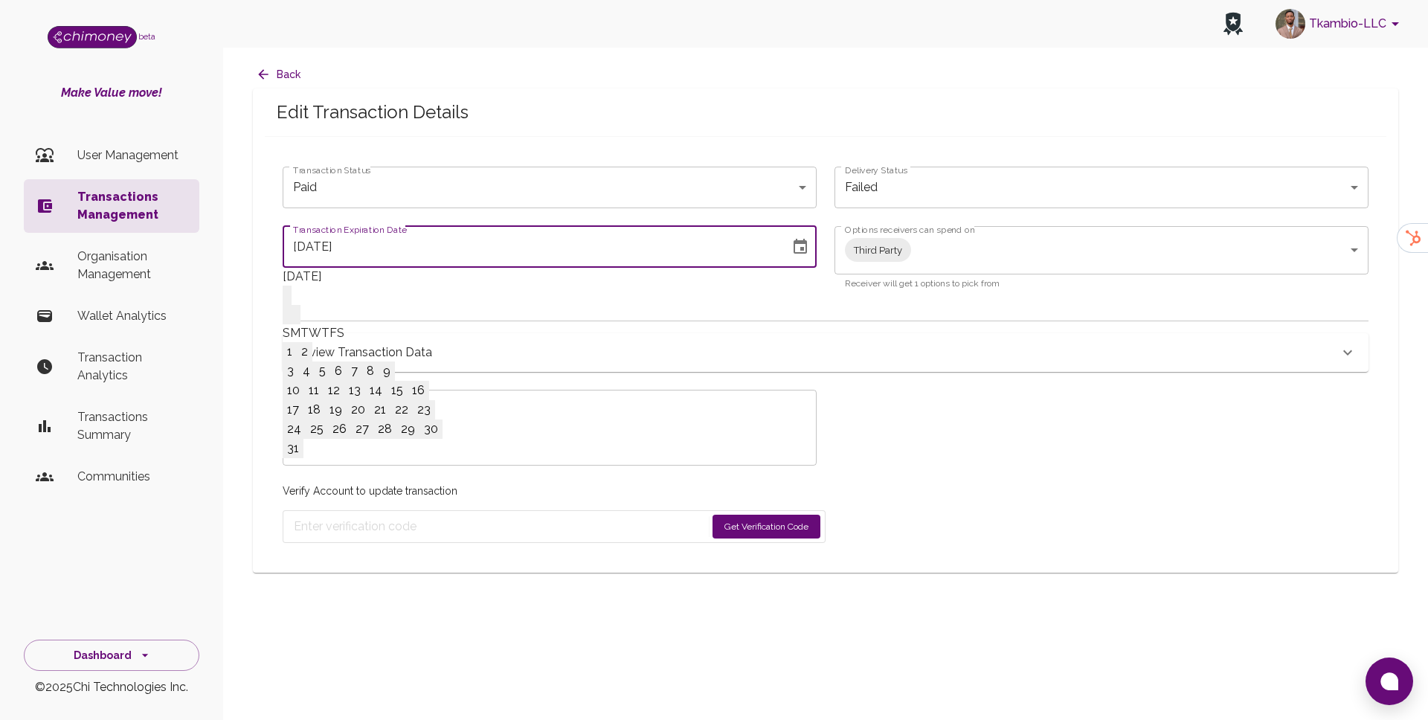
click at [303, 458] on button "31" at bounding box center [293, 448] width 21 height 19
type input "[DATE]"
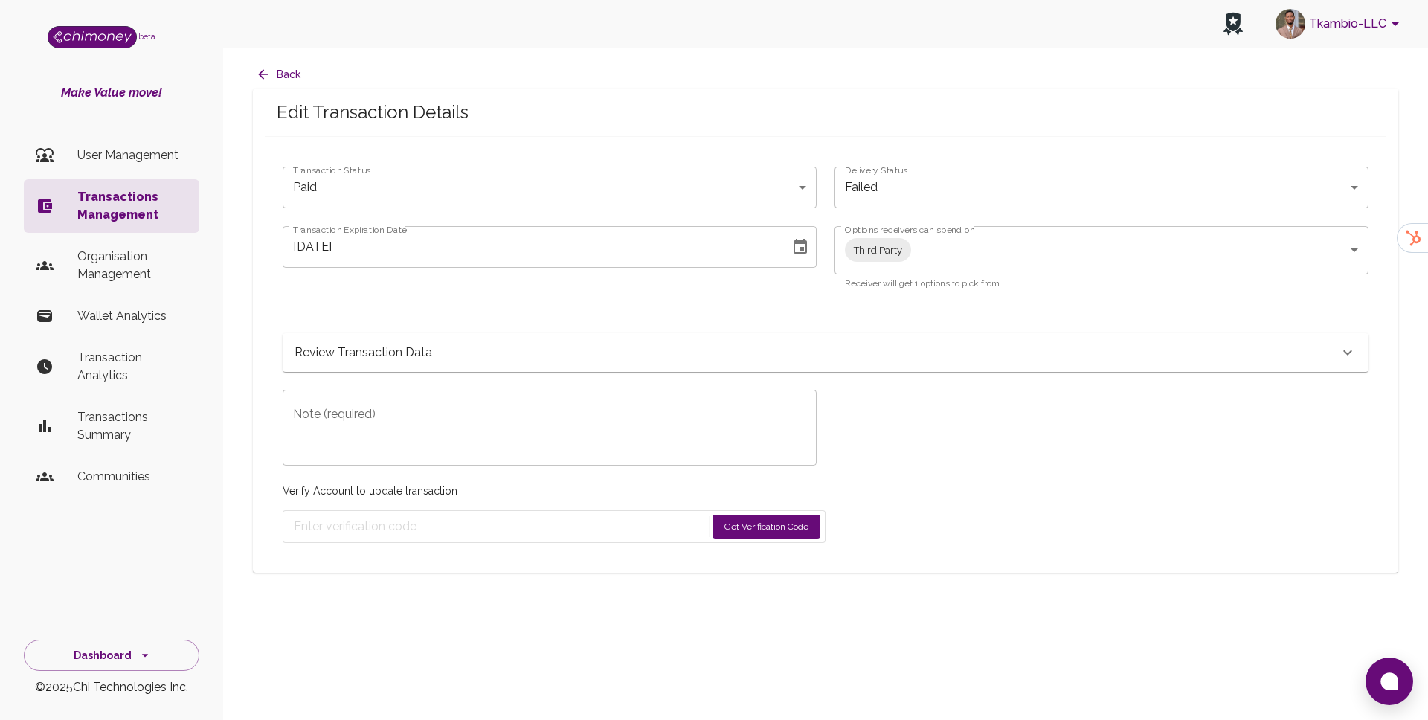
click at [570, 445] on textarea "Note (required)" at bounding box center [549, 427] width 513 height 51
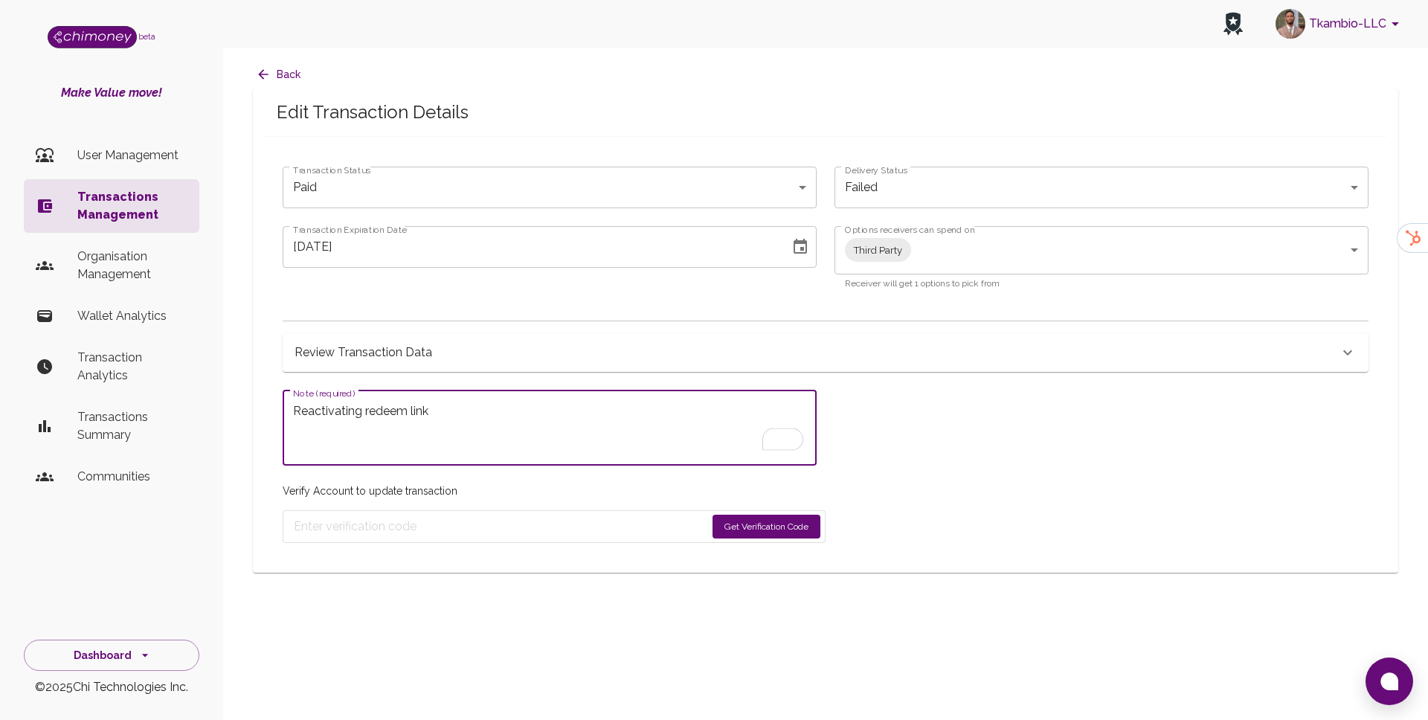
type textarea "Reactivating redeem link"
click at [762, 518] on button "Get Verification Code" at bounding box center [766, 527] width 108 height 24
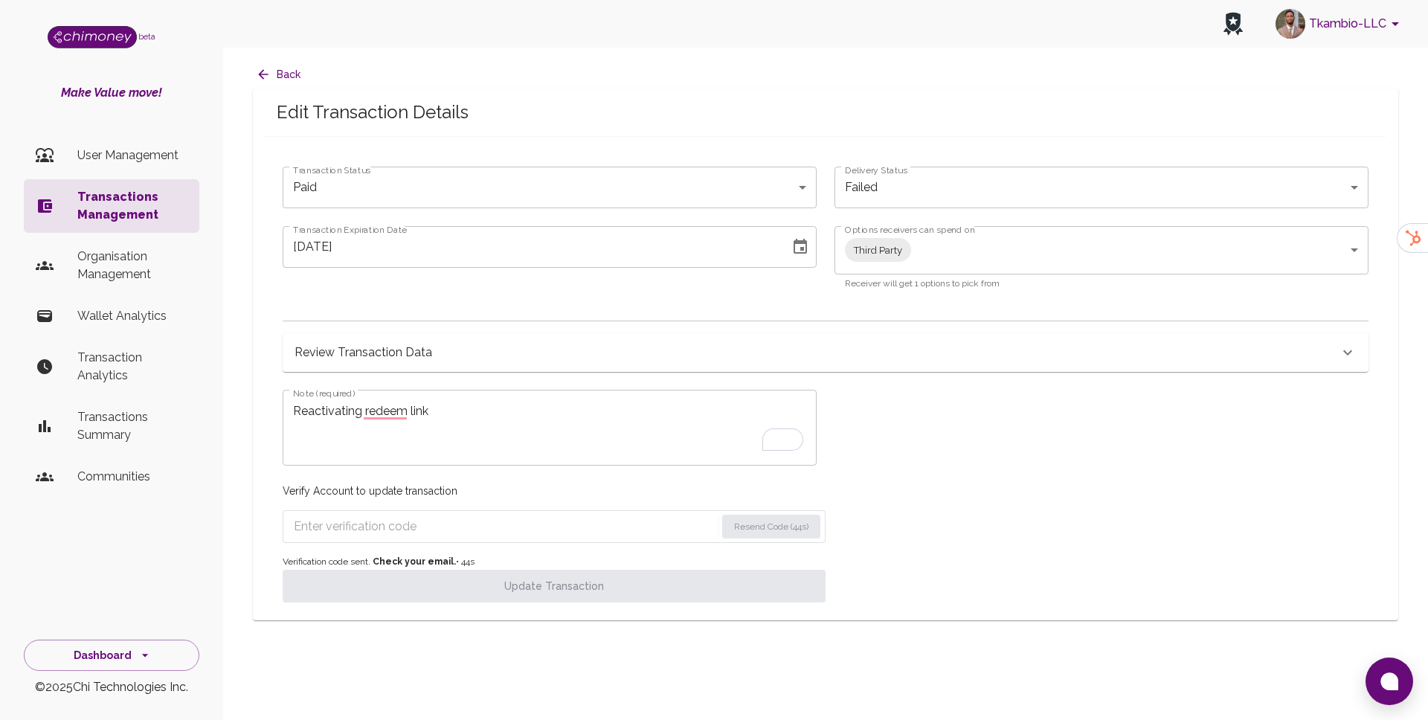
click at [381, 513] on form "Resend Code (44s)" at bounding box center [554, 526] width 543 height 33
click at [380, 527] on input "Enter verification code" at bounding box center [505, 527] width 422 height 24
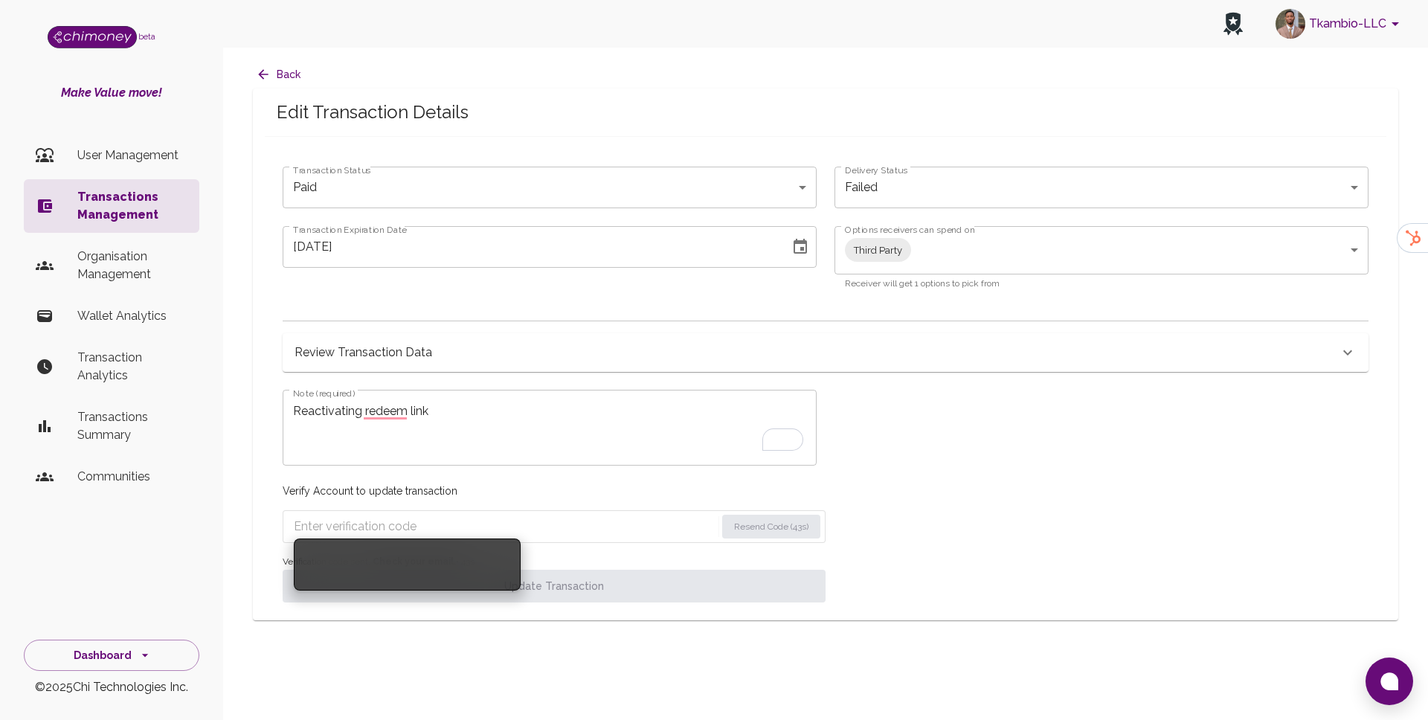
paste input "7919"
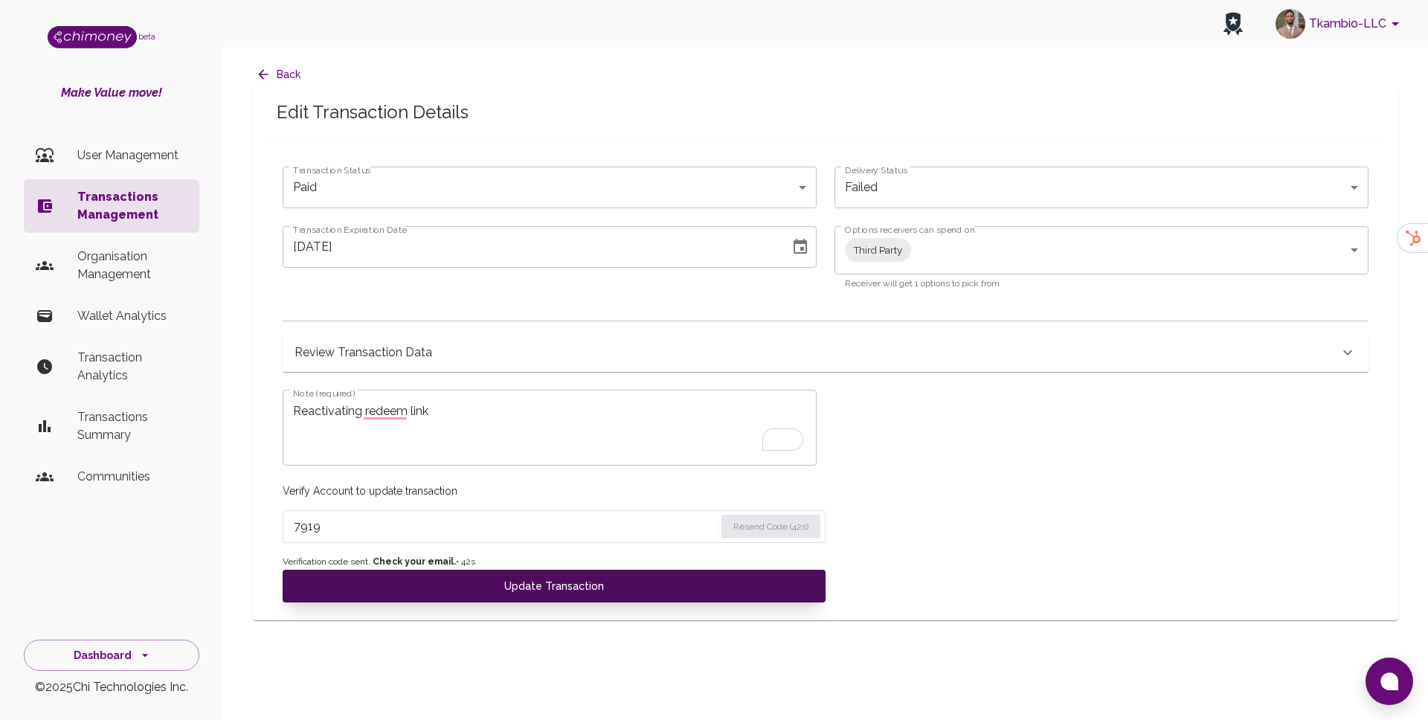
type input "7919"
click at [384, 585] on button "Update Transaction" at bounding box center [554, 586] width 543 height 33
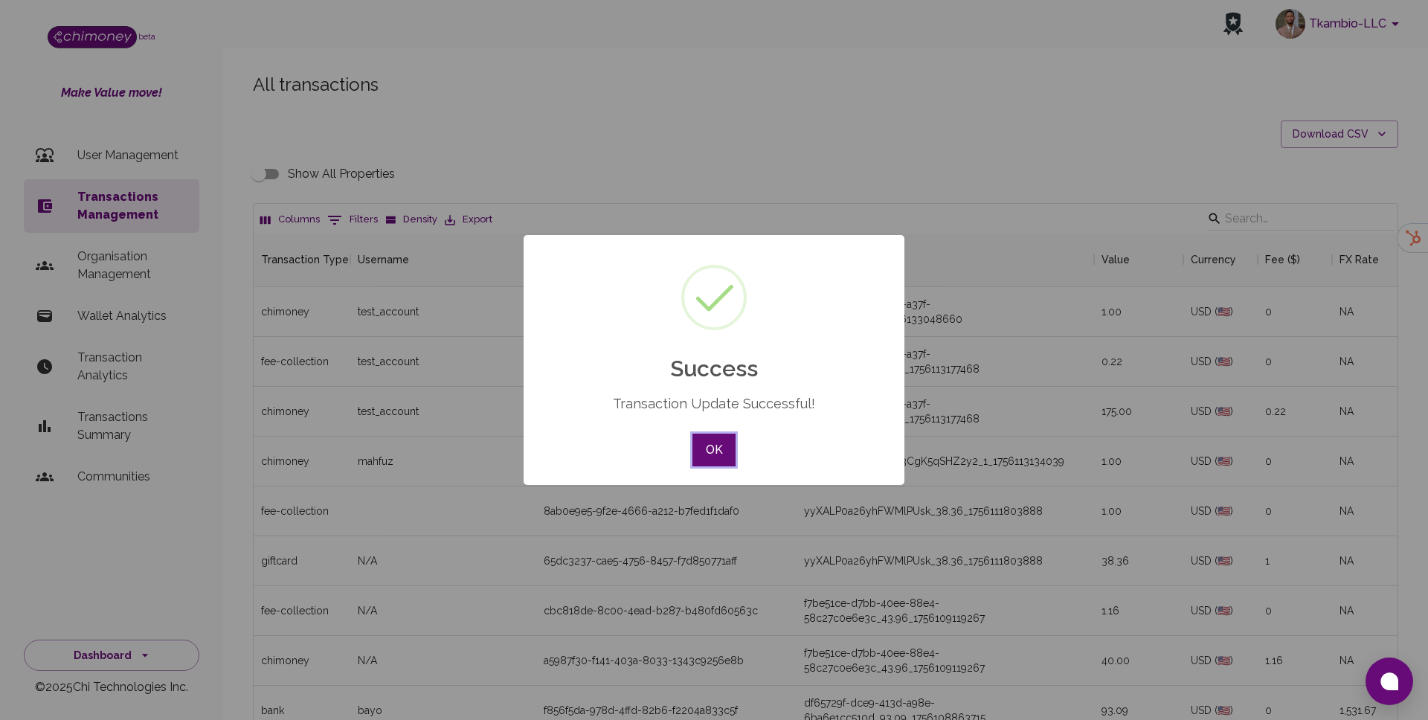
scroll to position [552, 1144]
click at [720, 453] on button "OK" at bounding box center [713, 450] width 43 height 33
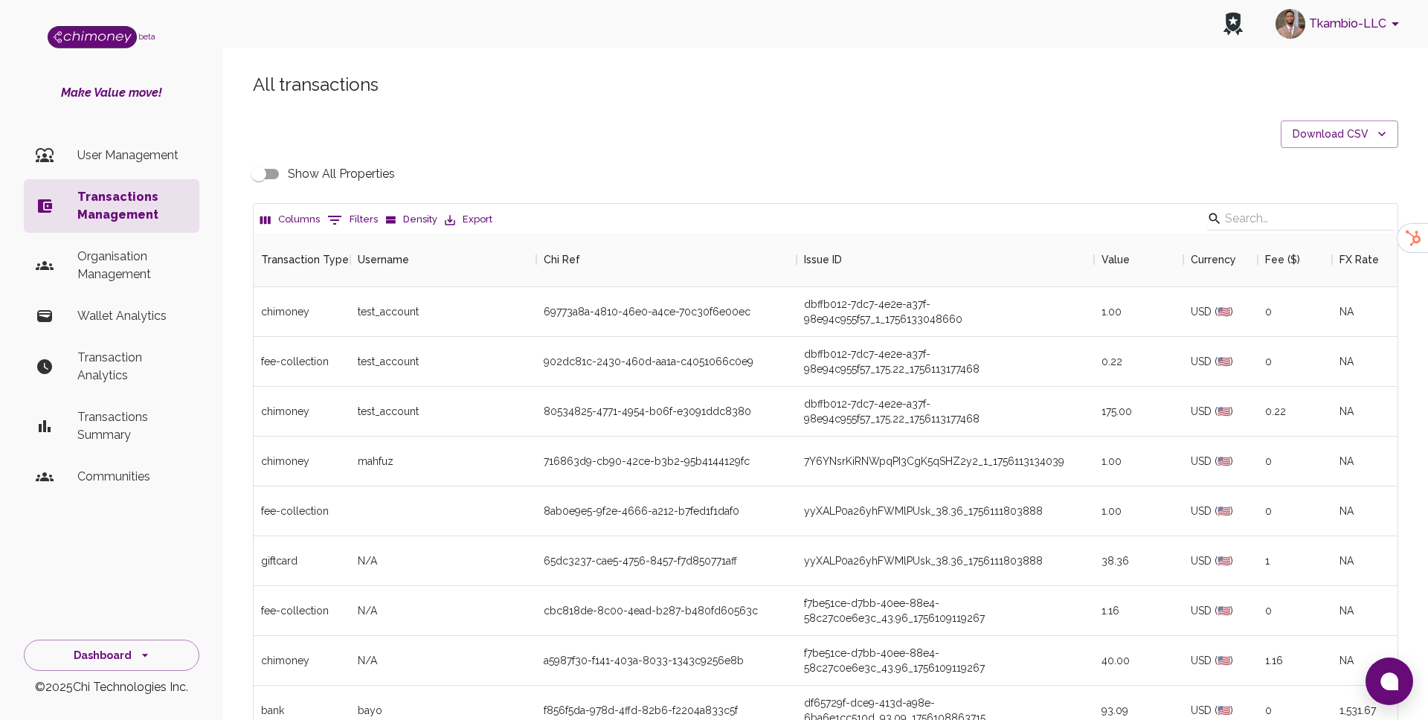
click at [88, 155] on p "User Management" at bounding box center [132, 156] width 110 height 18
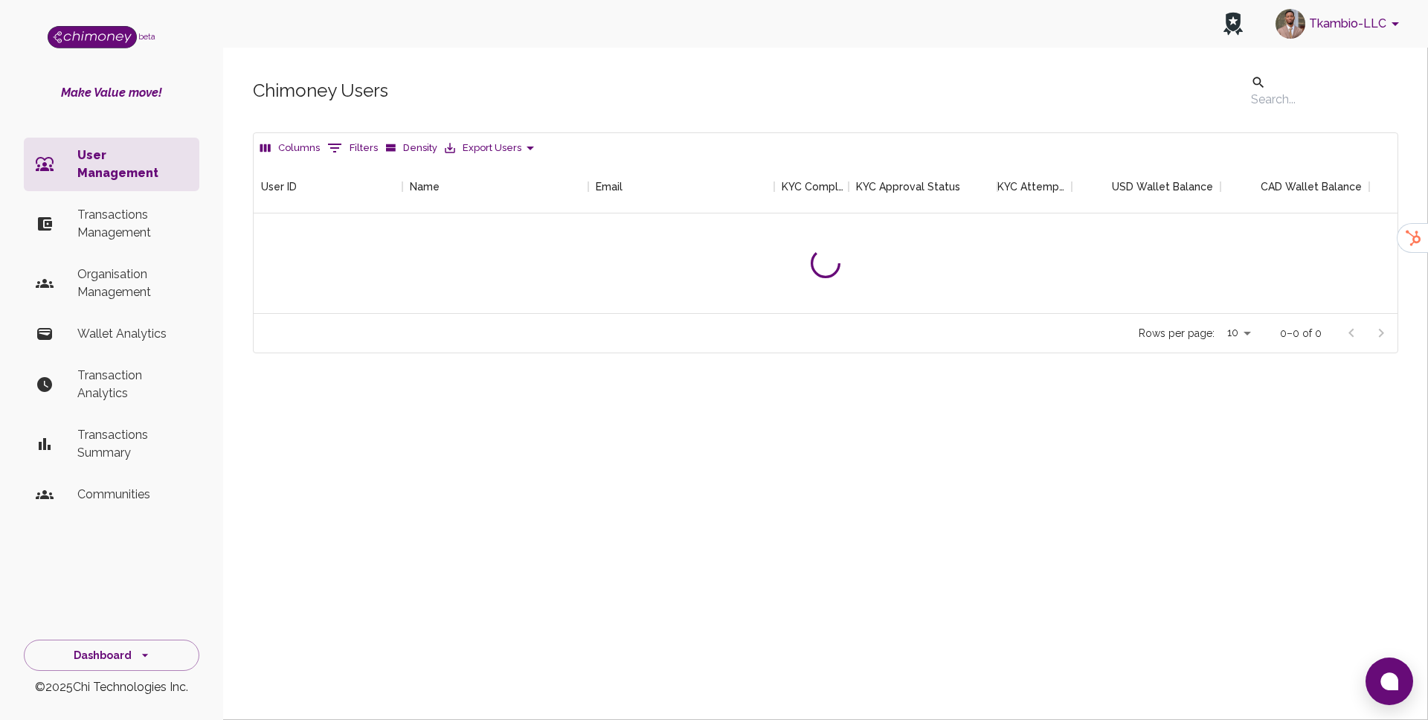
scroll to position [153, 1144]
click at [303, 143] on button "Columns" at bounding box center [290, 148] width 67 height 23
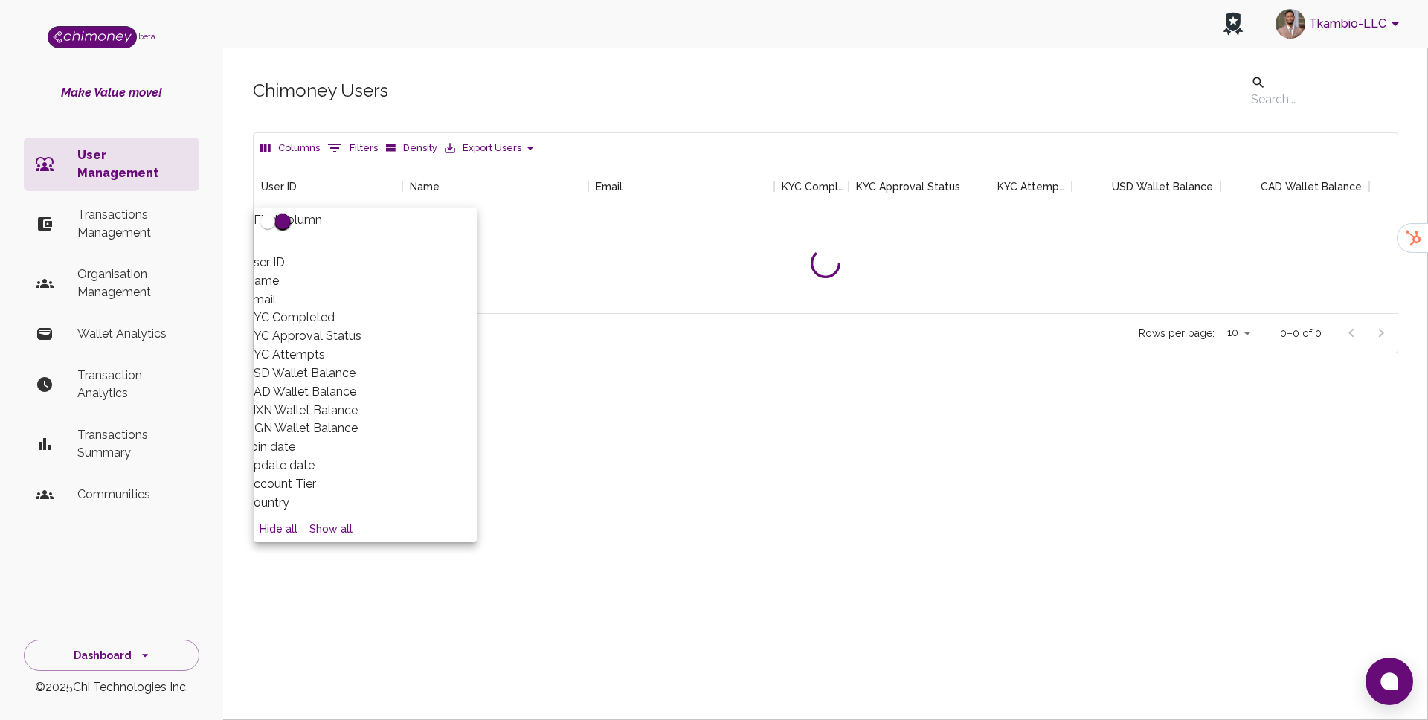
click at [337, 145] on icon "Show filters" at bounding box center [335, 148] width 18 height 18
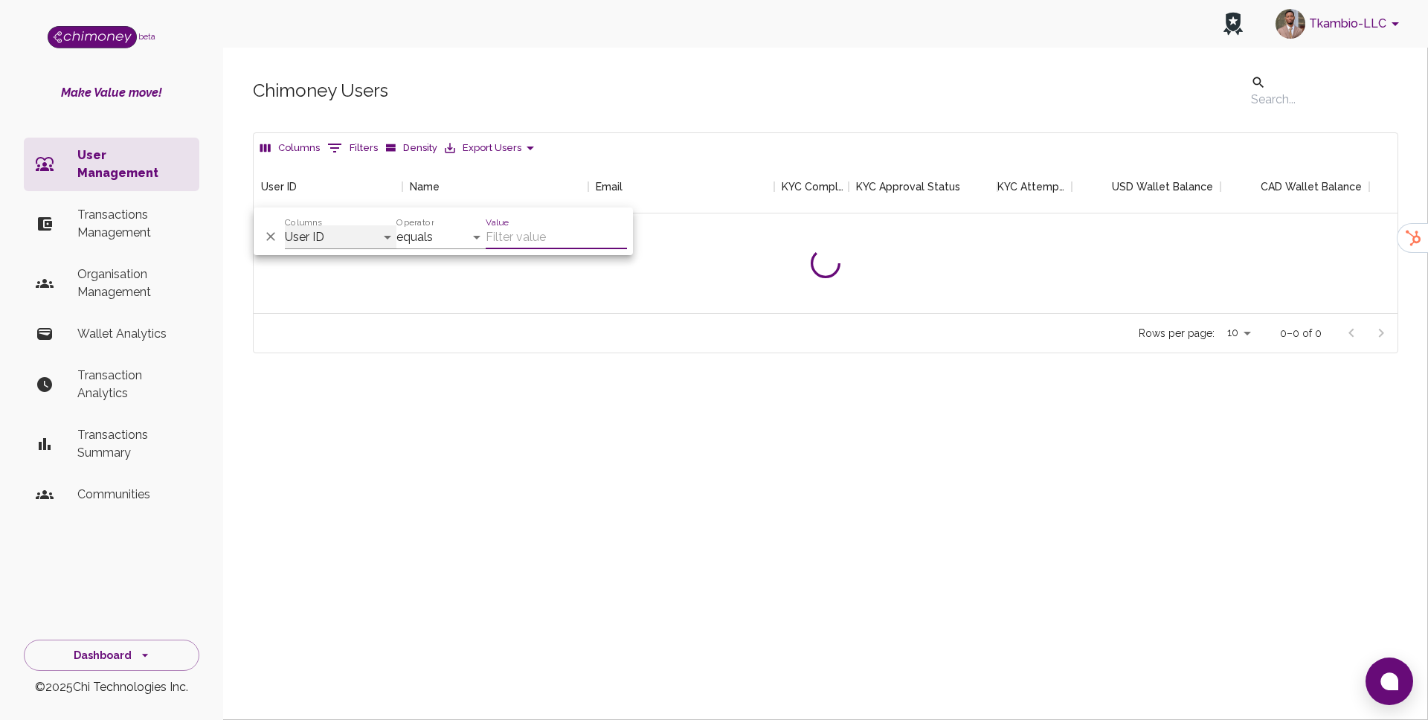
click at [367, 245] on select "User ID Name Email KYC Completed KYC Approval Status KYC Attempts Join date Upd…" at bounding box center [341, 237] width 112 height 24
select select "email"
click at [532, 231] on input "Value" at bounding box center [556, 237] width 141 height 24
paste input "[EMAIL_ADDRESS][DOMAIN_NAME]"
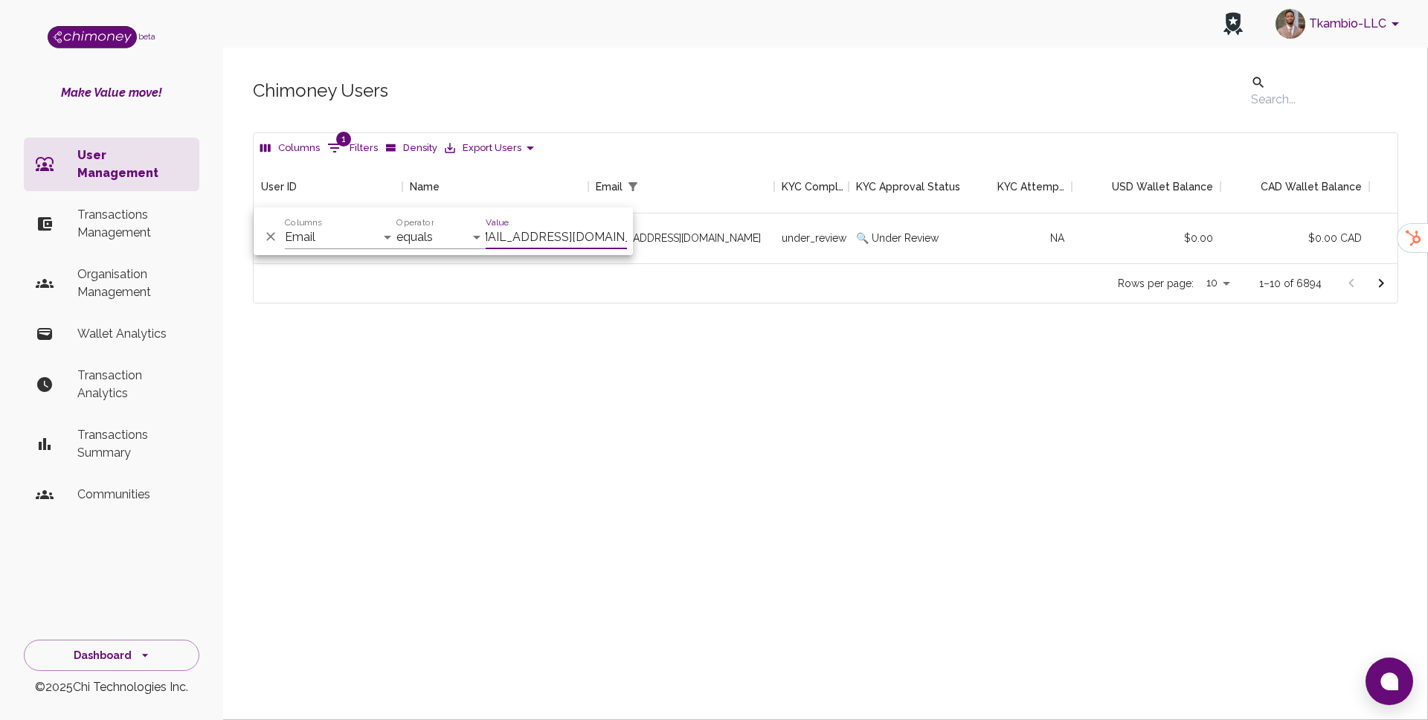
scroll to position [103, 1144]
type input "[EMAIL_ADDRESS][DOMAIN_NAME]"
click at [729, 286] on div "Rows per page: 10 10 1–1 of 1" at bounding box center [826, 282] width 1144 height 39
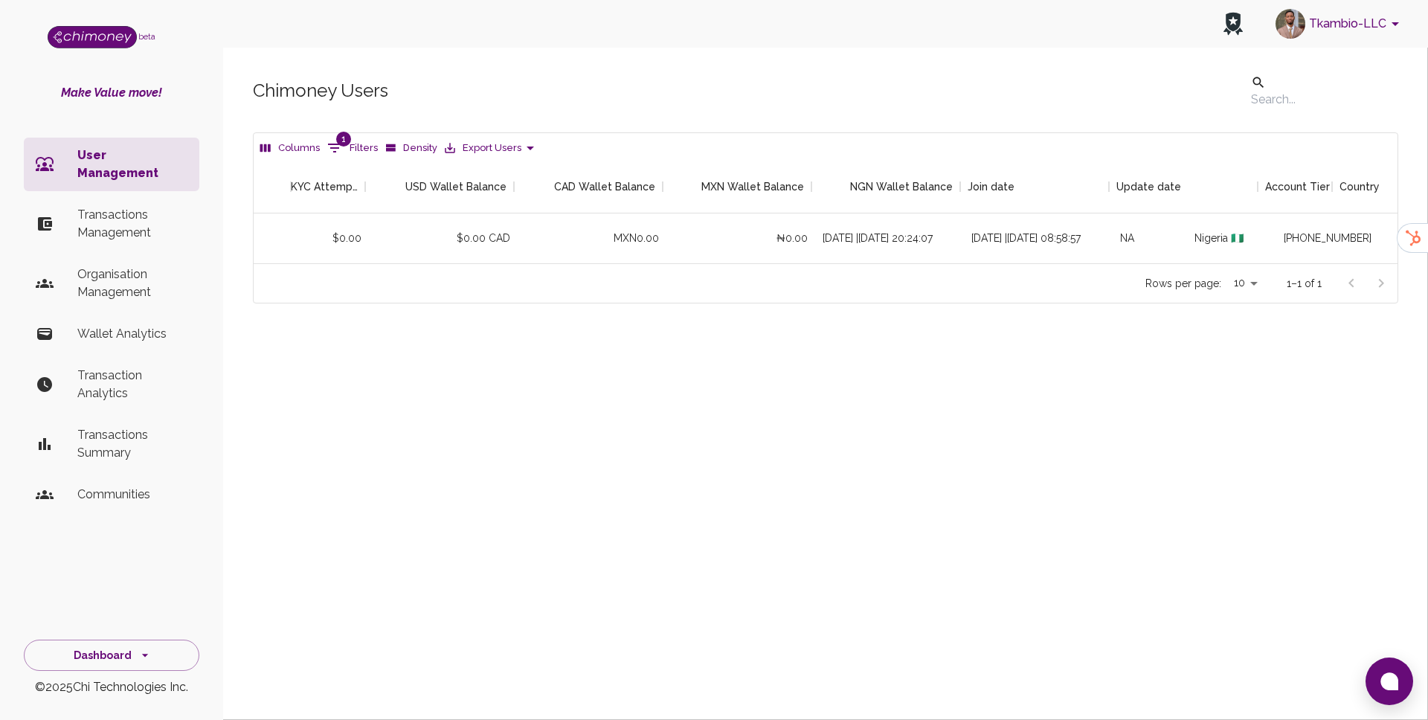
scroll to position [0, 1400]
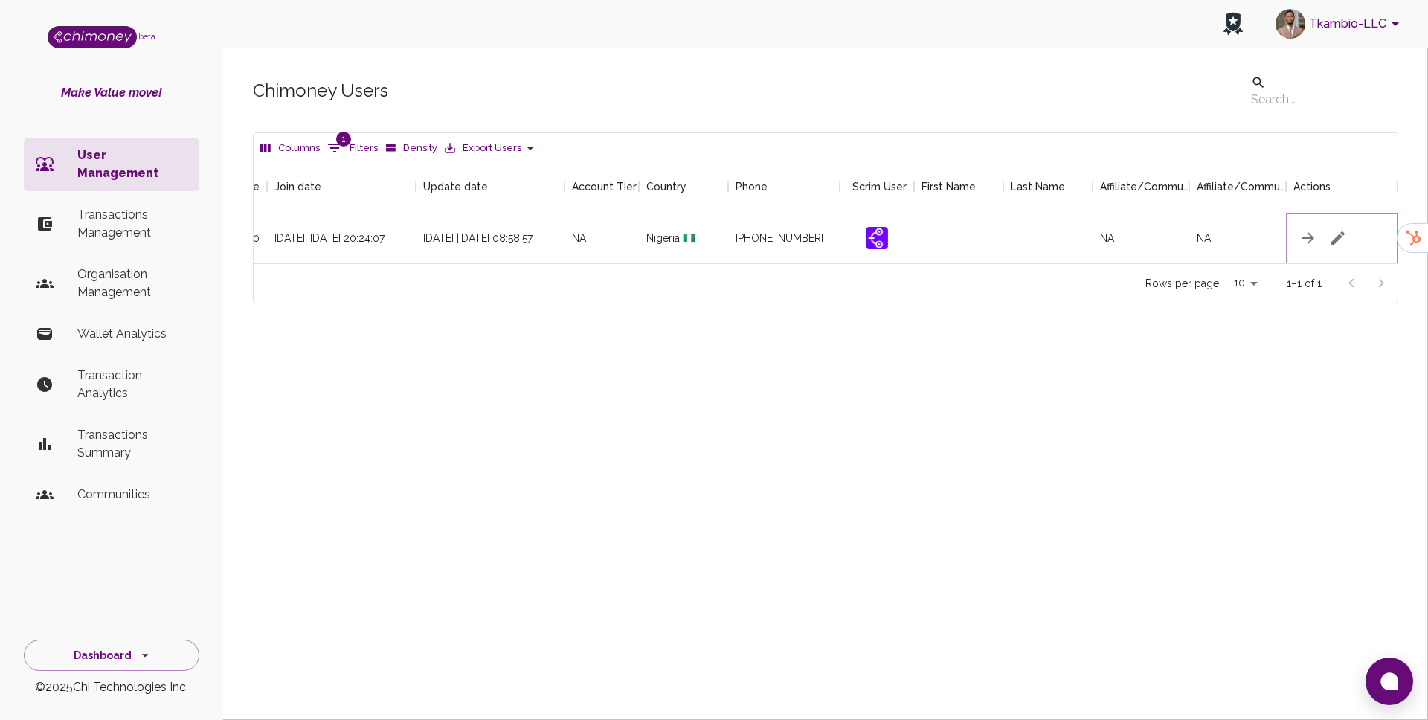
click at [1351, 228] on button "button" at bounding box center [1338, 238] width 30 height 30
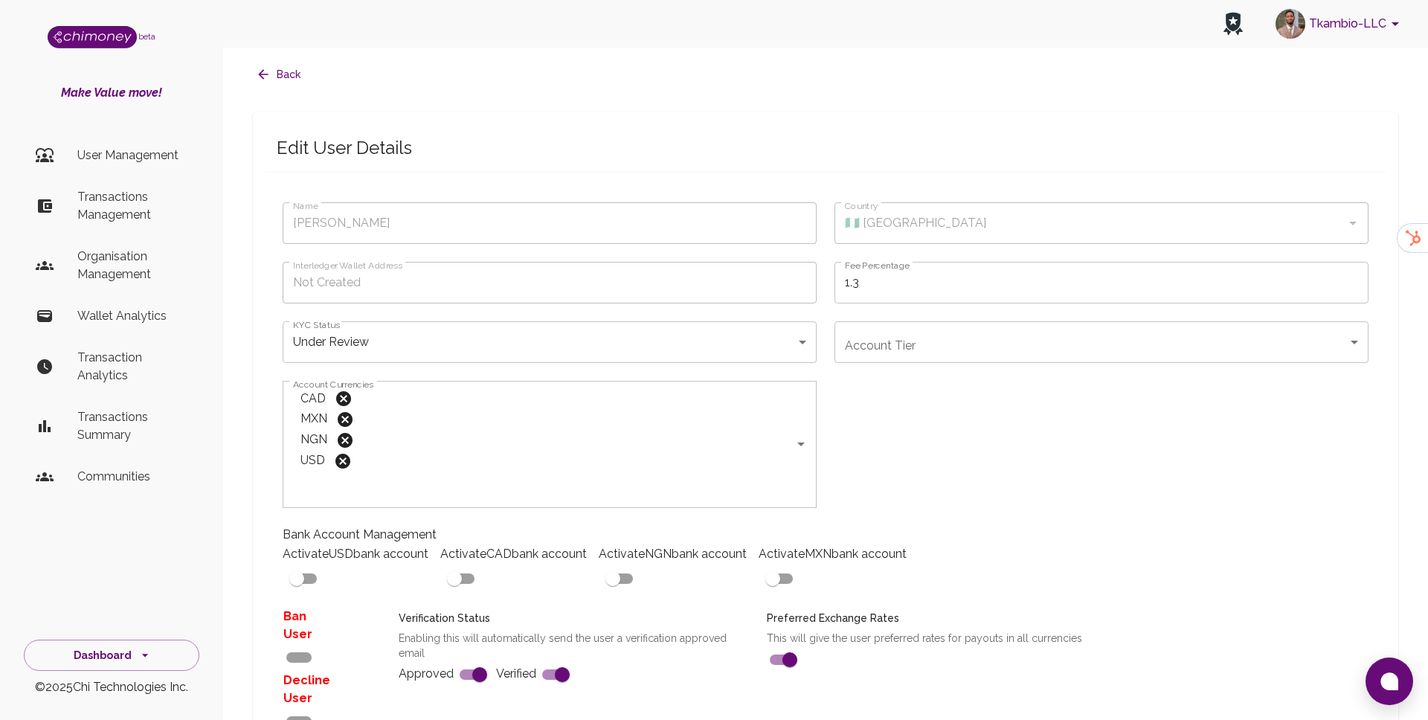
type input "[PERSON_NAME]"
type input "🇳🇬 [GEOGRAPHIC_DATA]"
type input "under_review"
checkbox input "true"
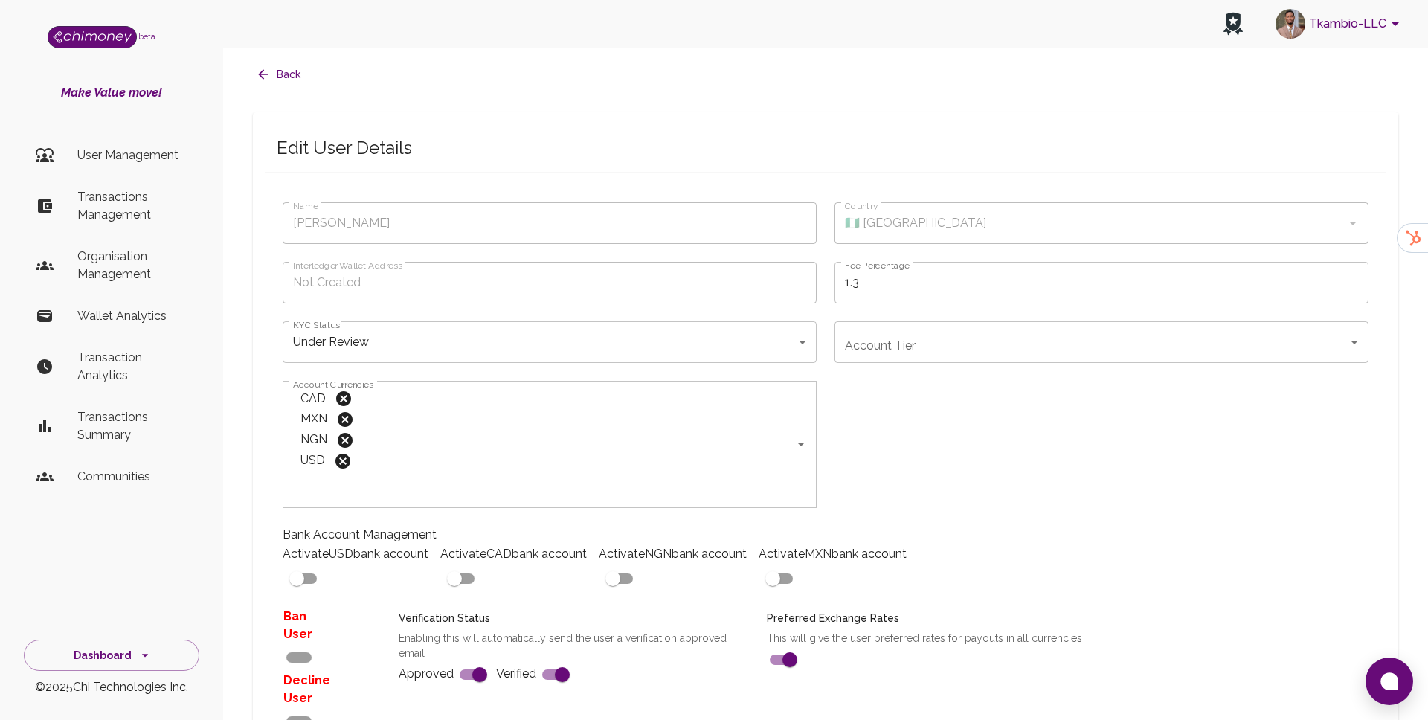
checkbox input "true"
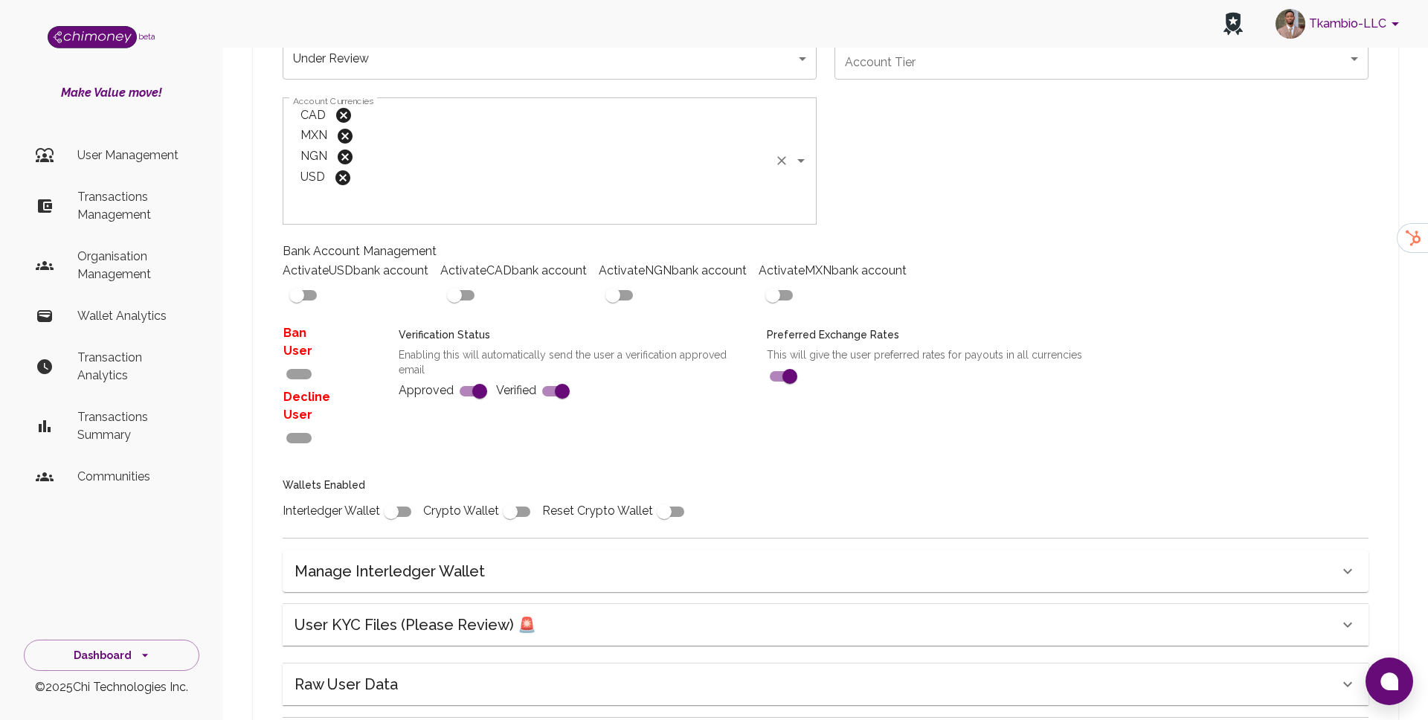
scroll to position [382, 0]
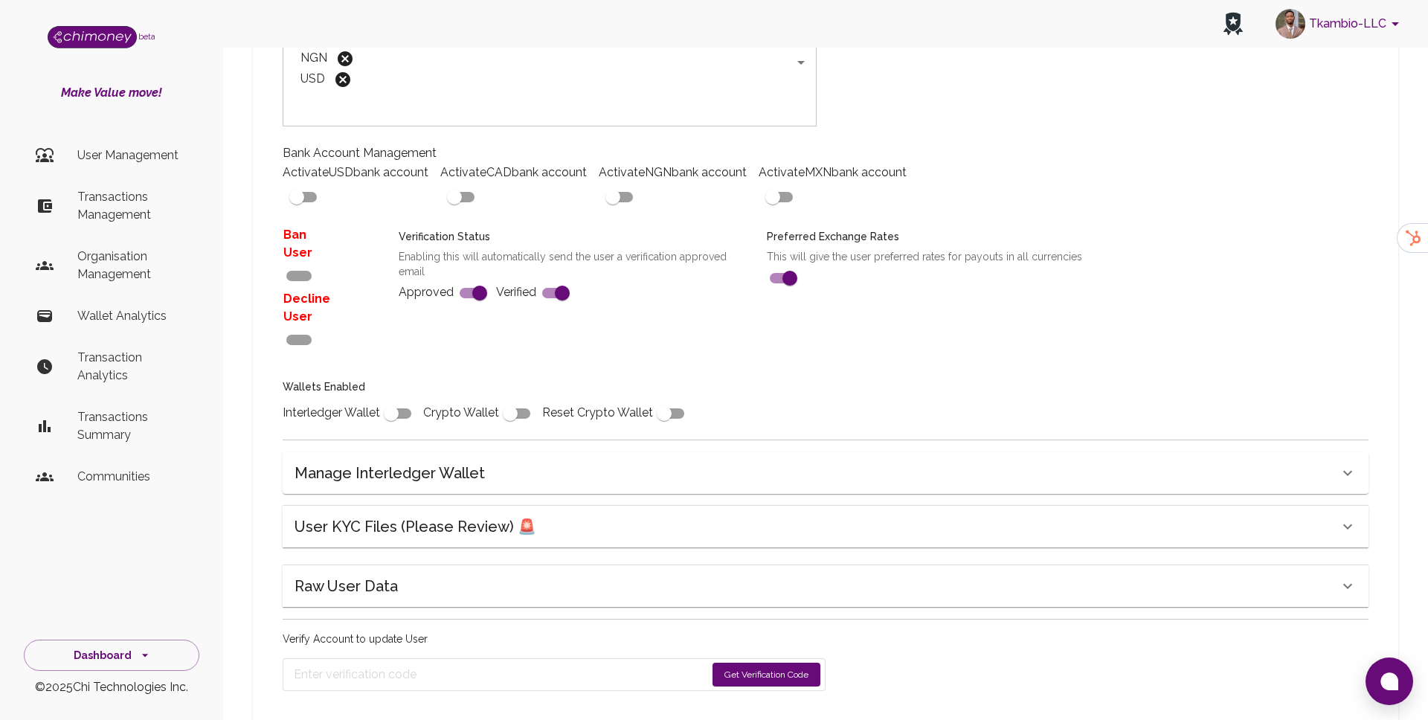
click at [469, 506] on div "User KYC Files (Please Review) 🚨" at bounding box center [826, 527] width 1086 height 42
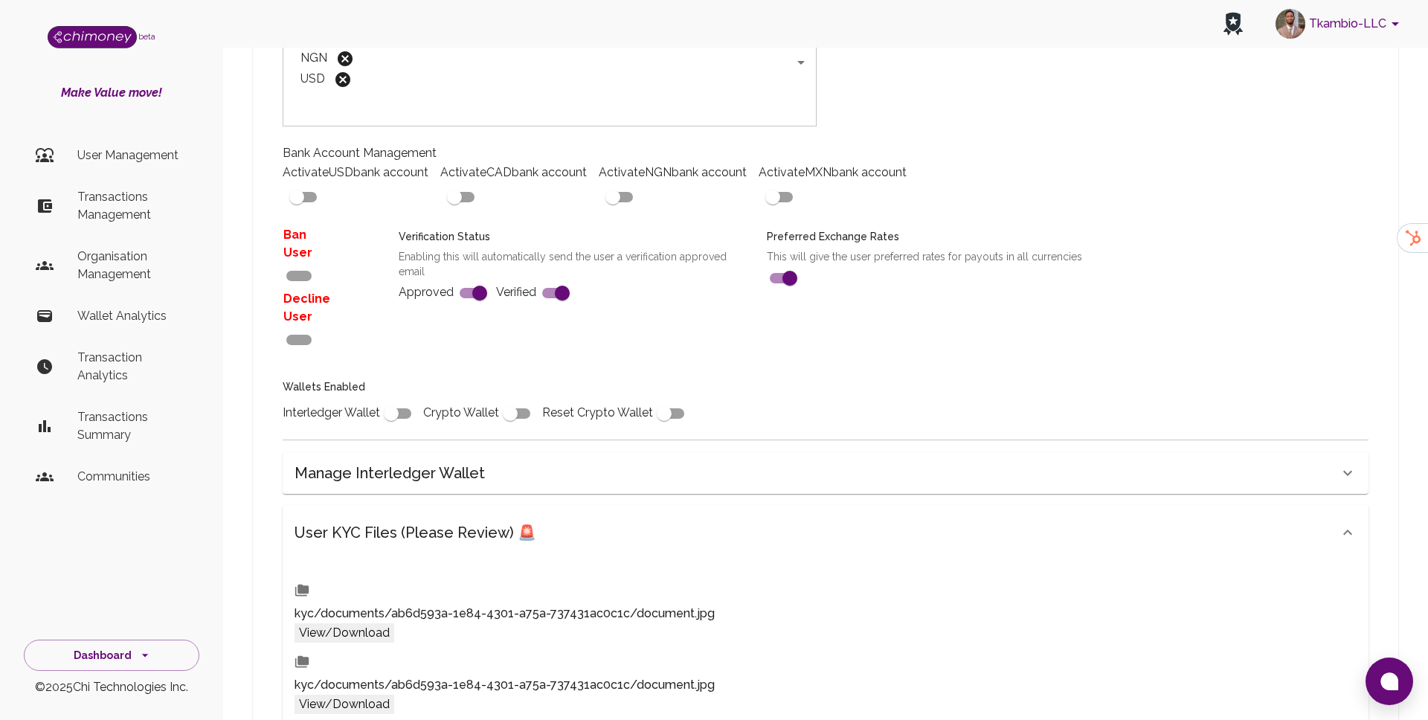
click at [394, 623] on button "View/Download" at bounding box center [344, 632] width 100 height 19
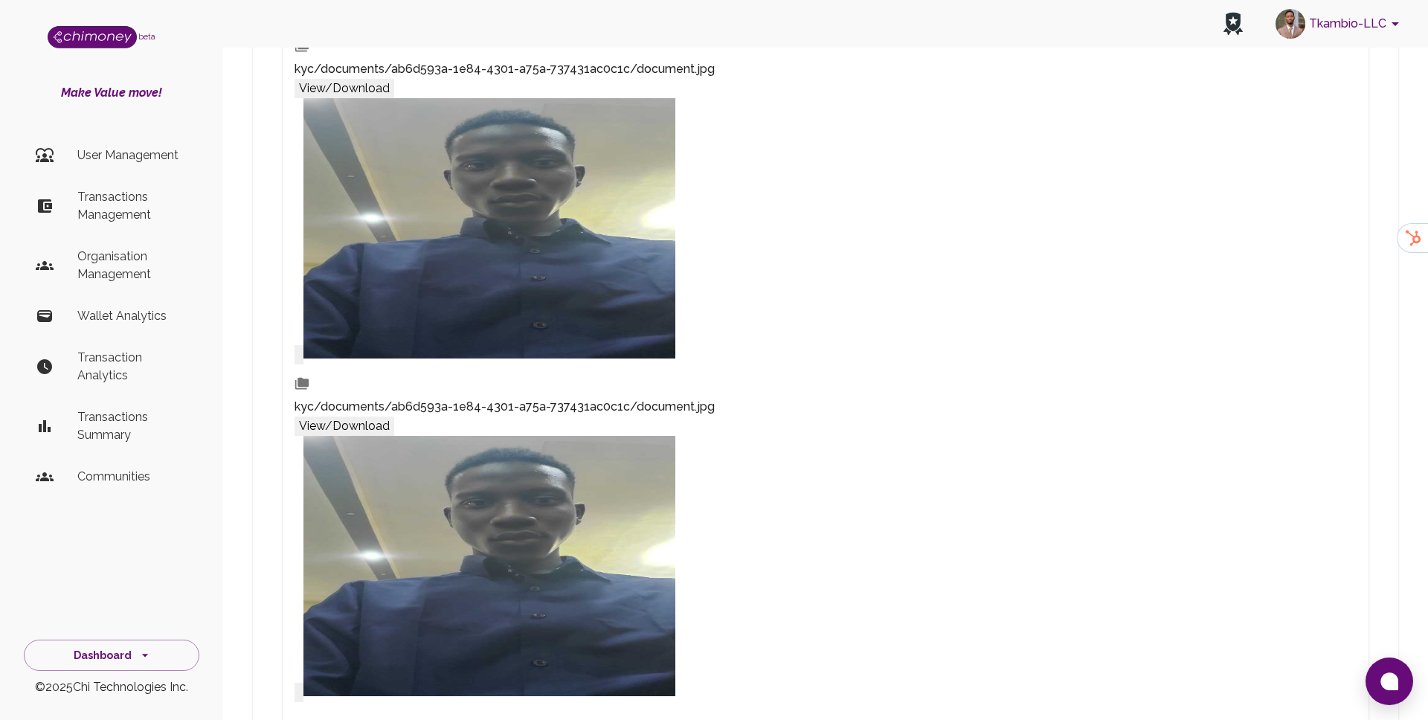
scroll to position [930, 0]
